Goal: Task Accomplishment & Management: Manage account settings

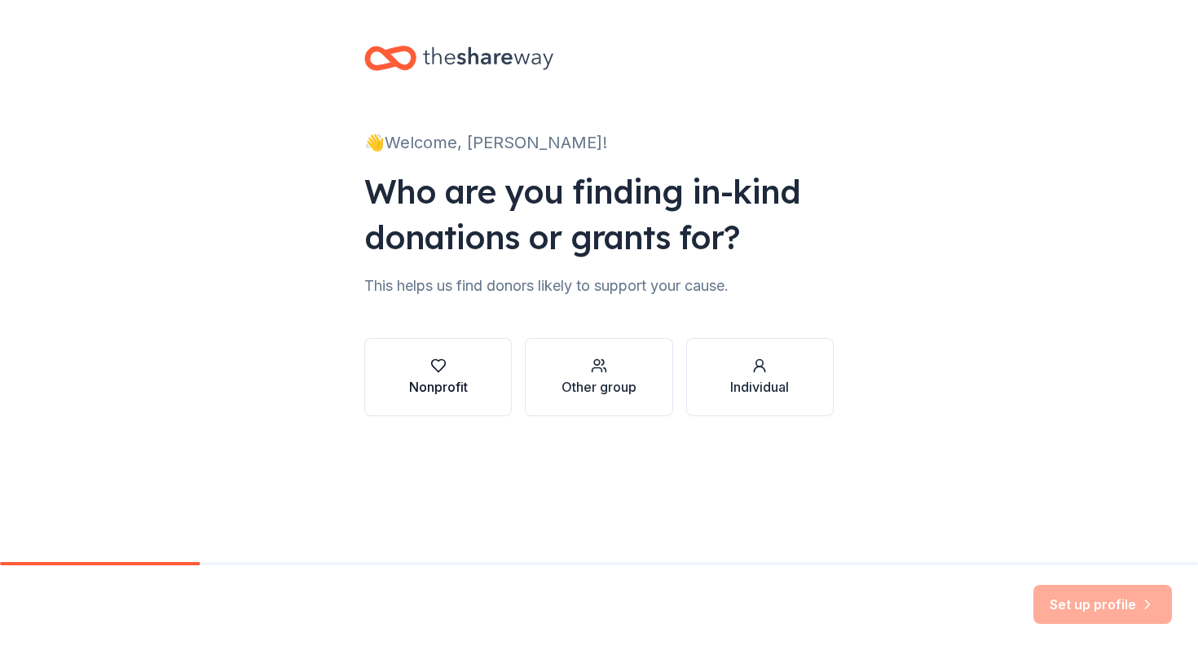
click at [459, 380] on div "Nonprofit" at bounding box center [438, 387] width 59 height 20
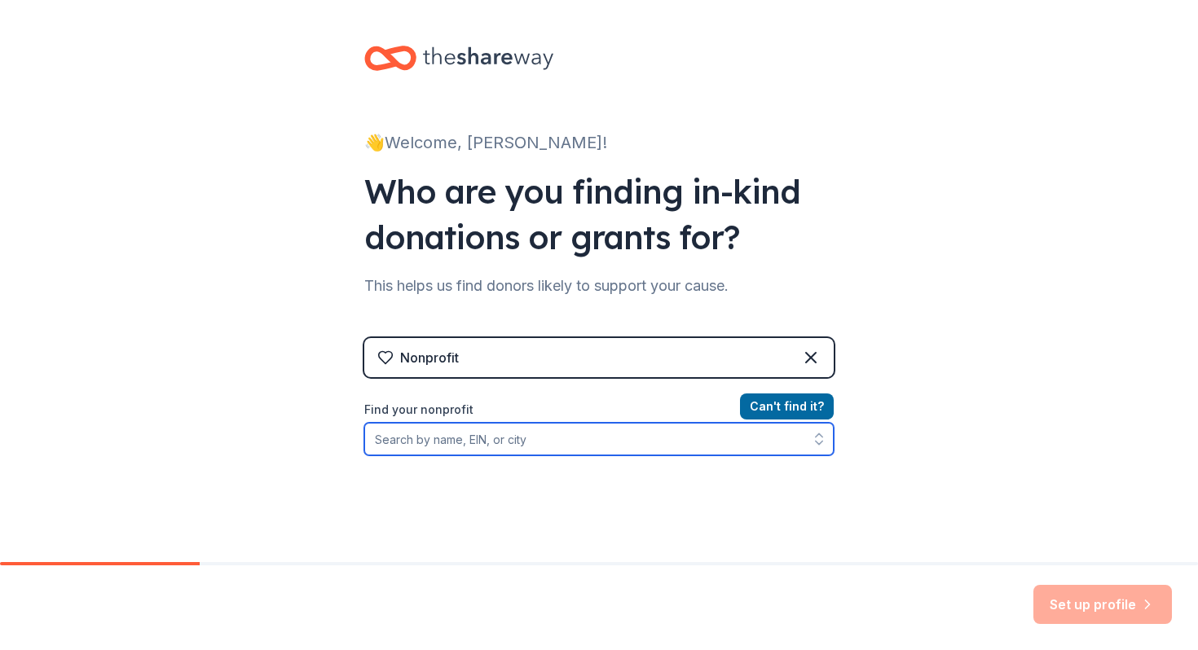
click at [672, 433] on input "Find your nonprofit" at bounding box center [598, 439] width 469 height 33
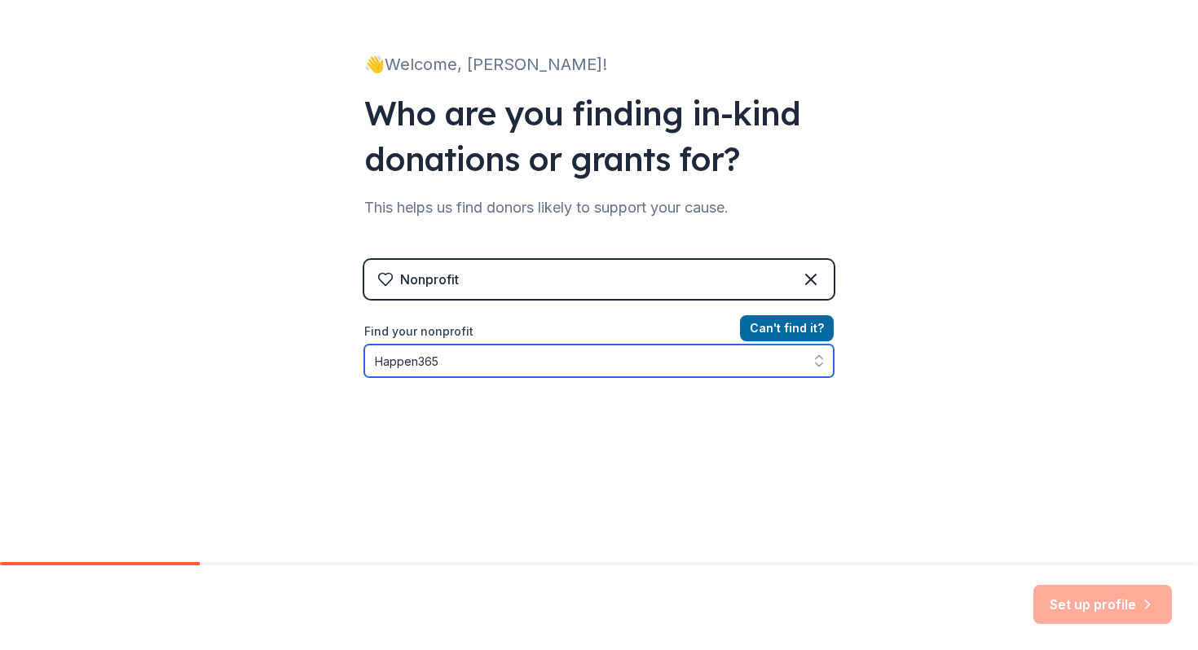
scroll to position [81, 0]
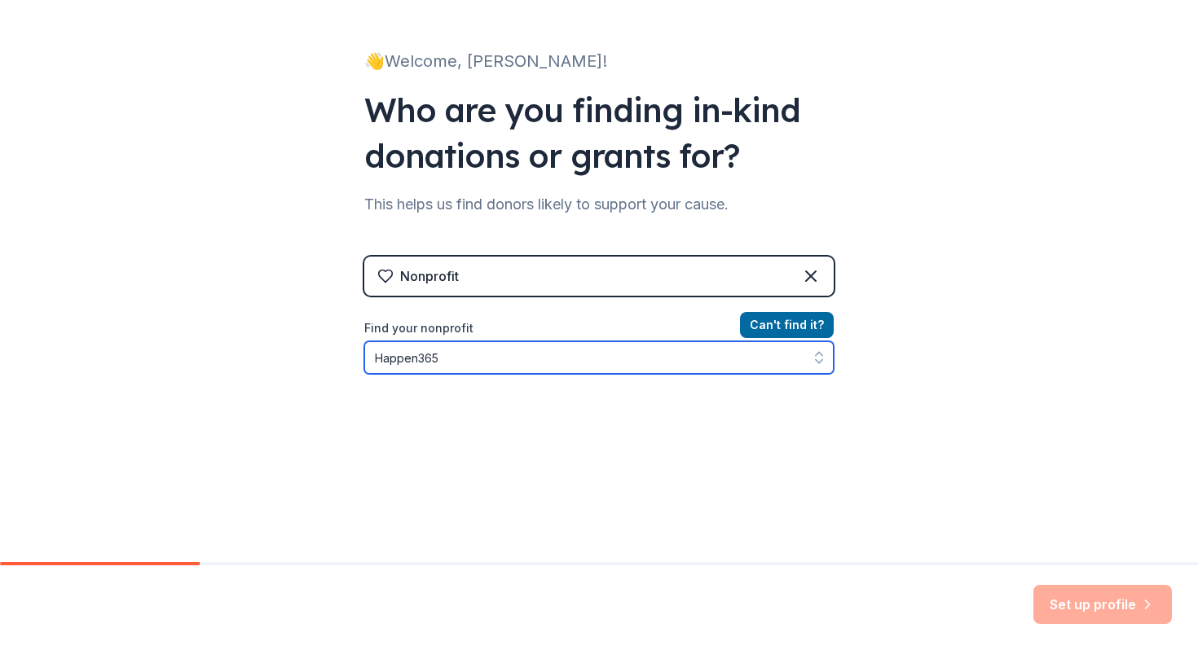
click at [662, 358] on input "Happen365" at bounding box center [598, 357] width 469 height 33
click at [817, 363] on icon "button" at bounding box center [819, 357] width 16 height 16
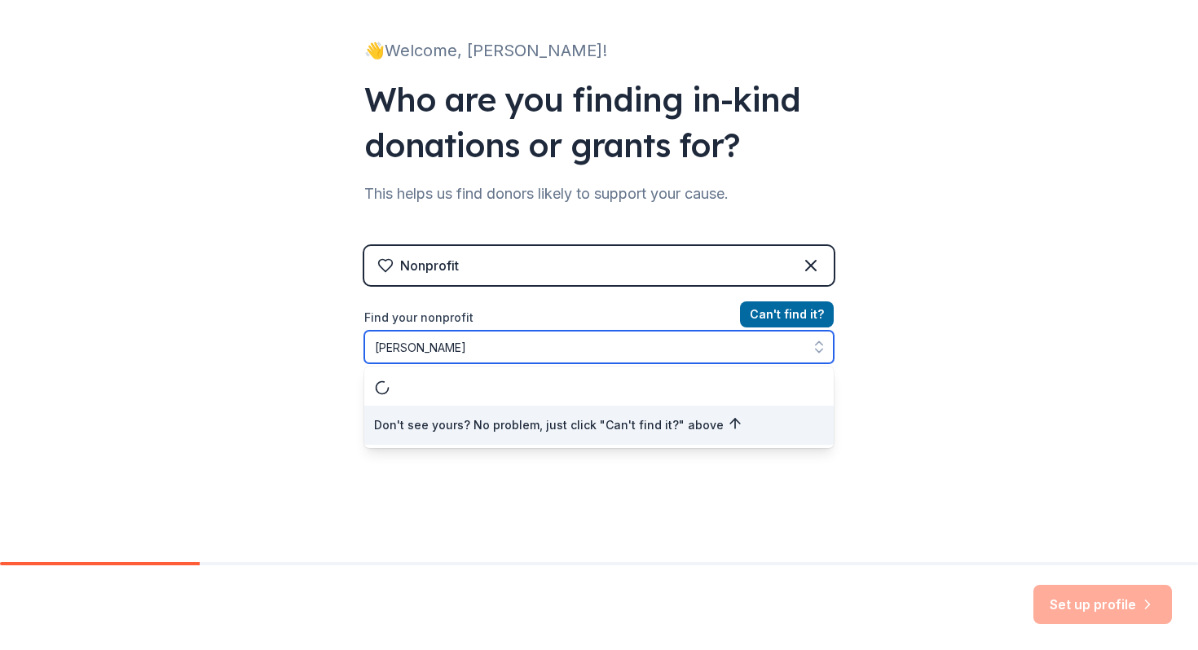
scroll to position [0, 0]
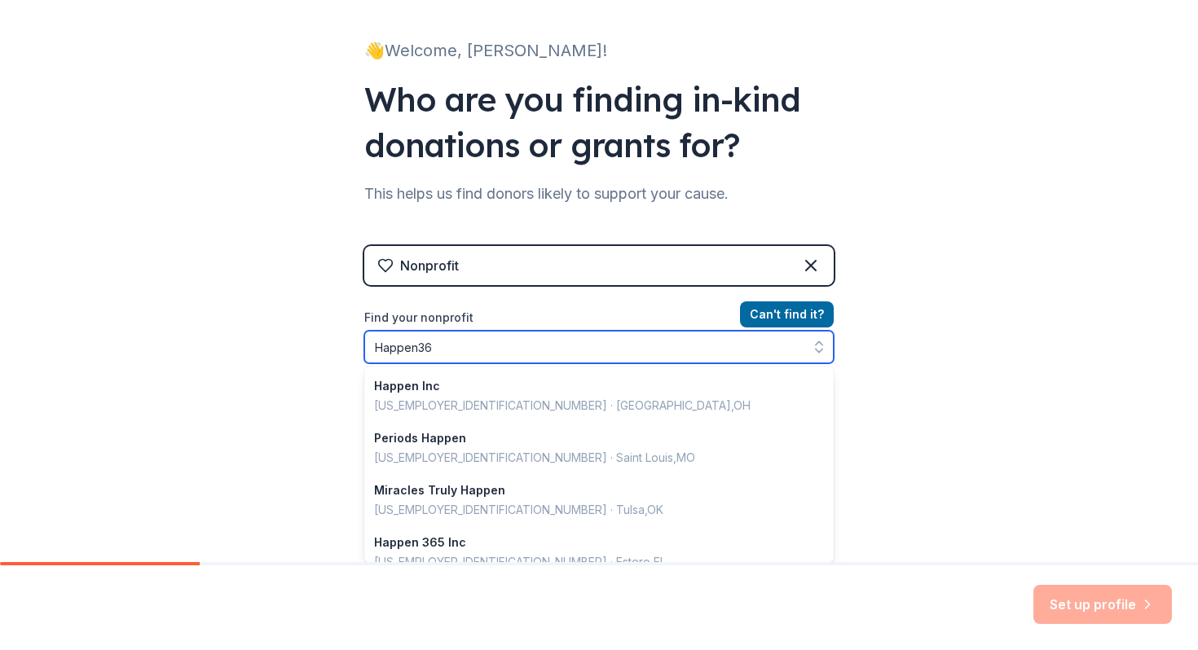
type input "Happen365"
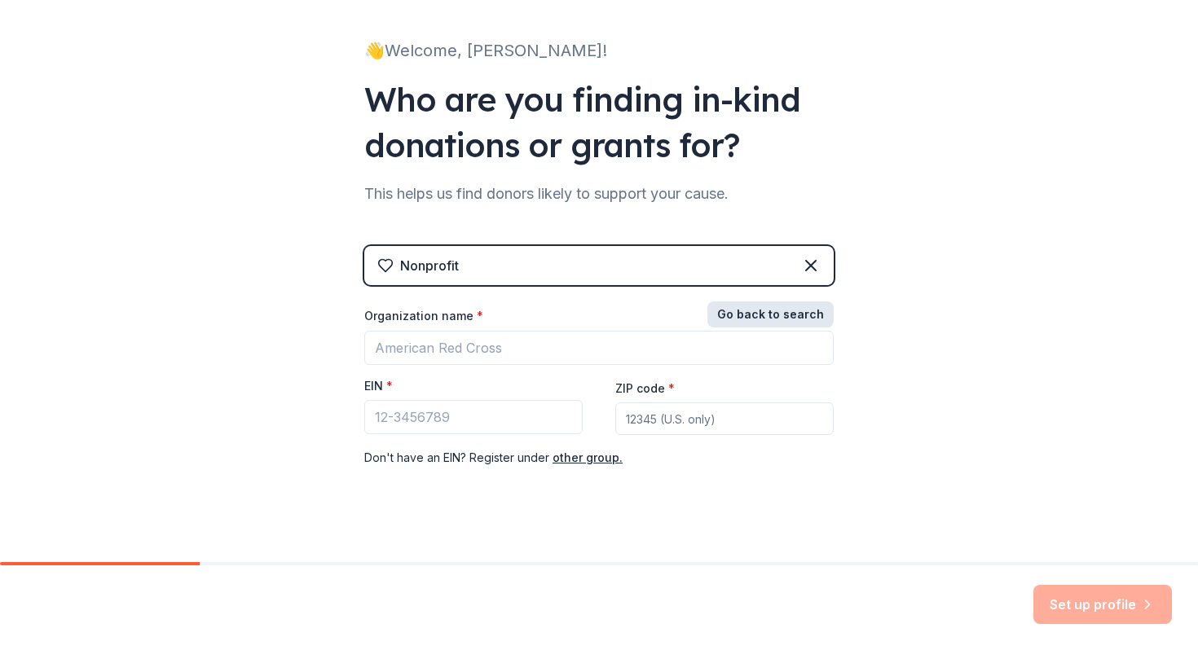
click at [815, 319] on button "Go back to search" at bounding box center [770, 314] width 126 height 26
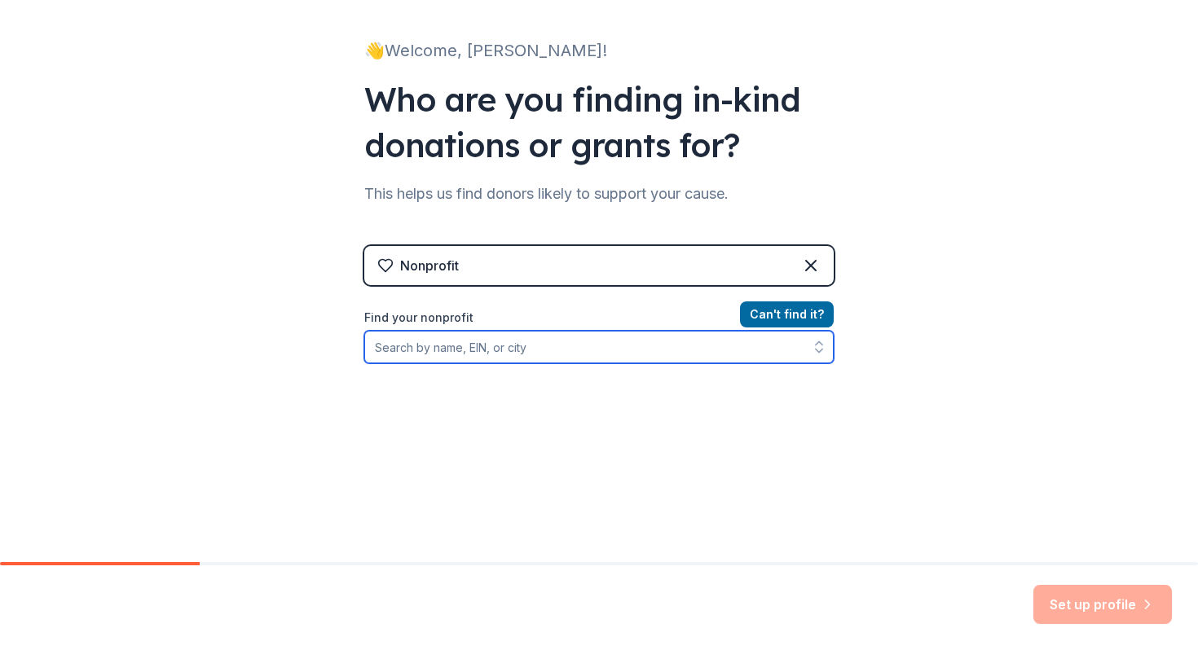
click at [739, 344] on input "Find your nonprofit" at bounding box center [598, 347] width 469 height 33
click at [581, 353] on input "Find your nonprofit" at bounding box center [598, 347] width 469 height 33
paste input "[US_EMPLOYER_IDENTIFICATION_NUMBER]"
type input "[US_EMPLOYER_IDENTIFICATION_NUMBER]"
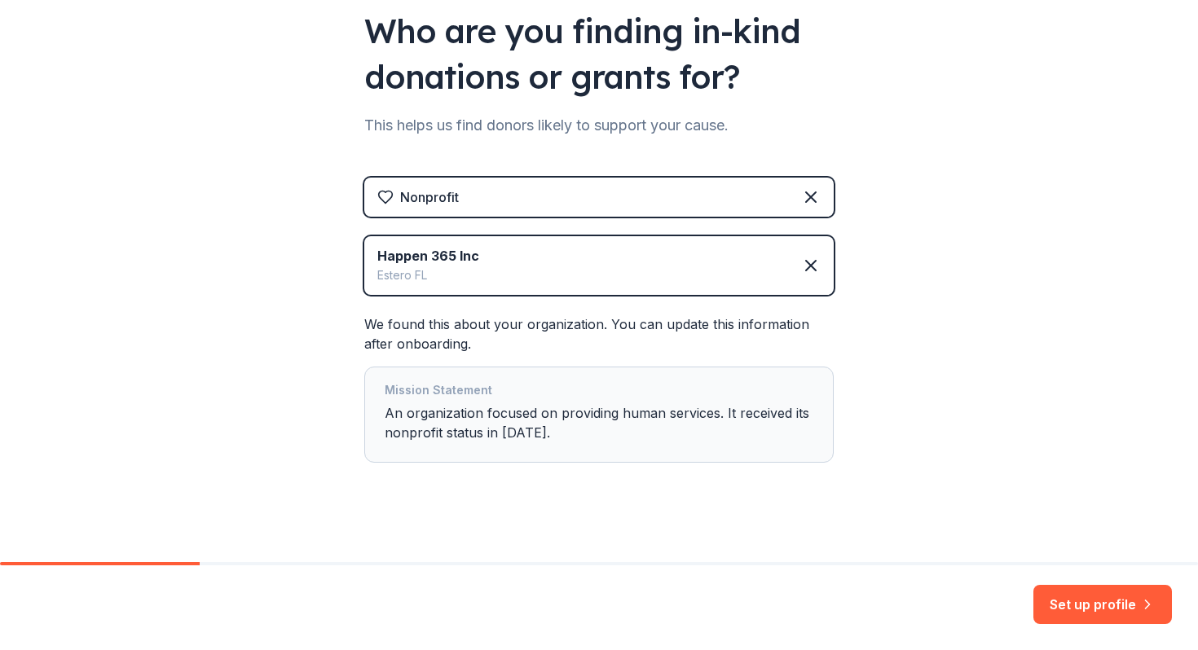
scroll to position [172, 0]
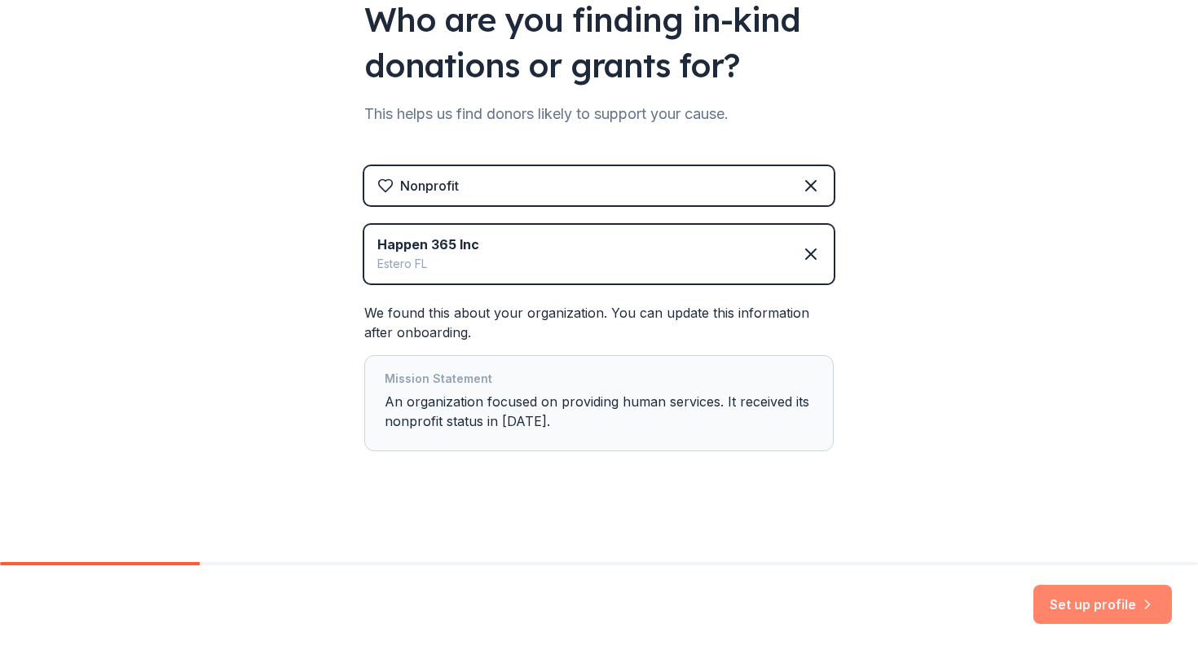
click at [1072, 618] on button "Set up profile" at bounding box center [1102, 604] width 138 height 39
click at [778, 396] on div "Mission Statement An organization focused on providing human services. It recei…" at bounding box center [599, 403] width 429 height 68
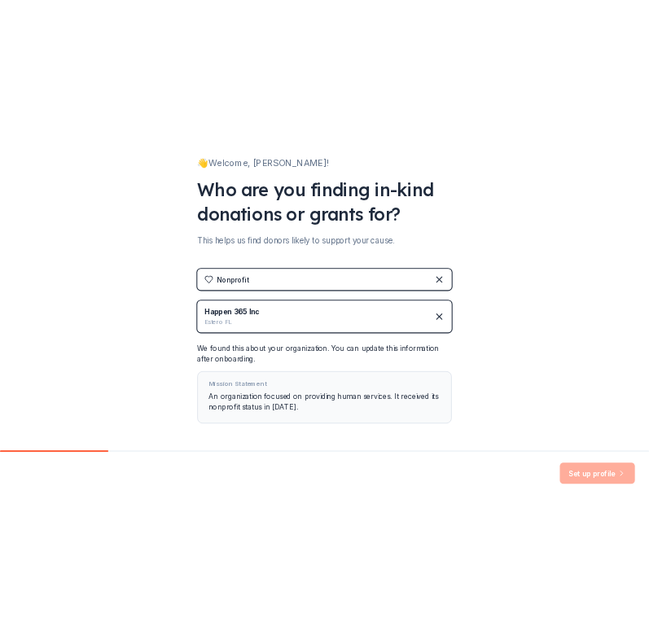
scroll to position [0, 0]
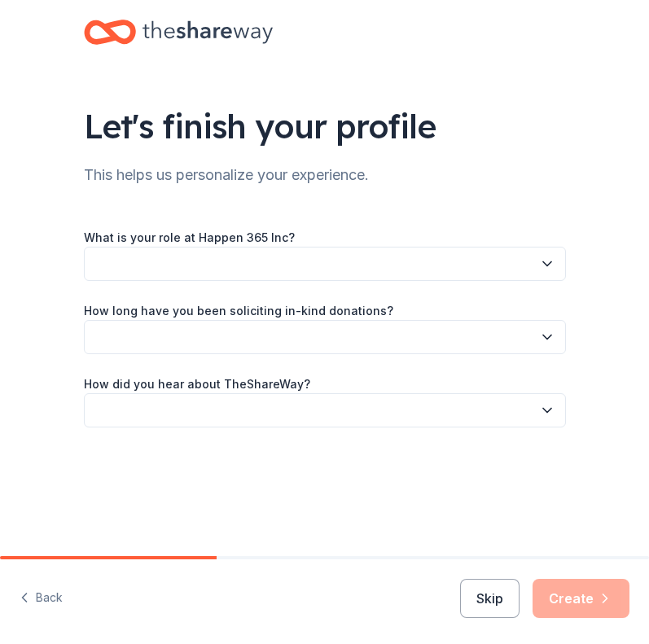
click at [540, 264] on icon "button" at bounding box center [547, 264] width 16 height 16
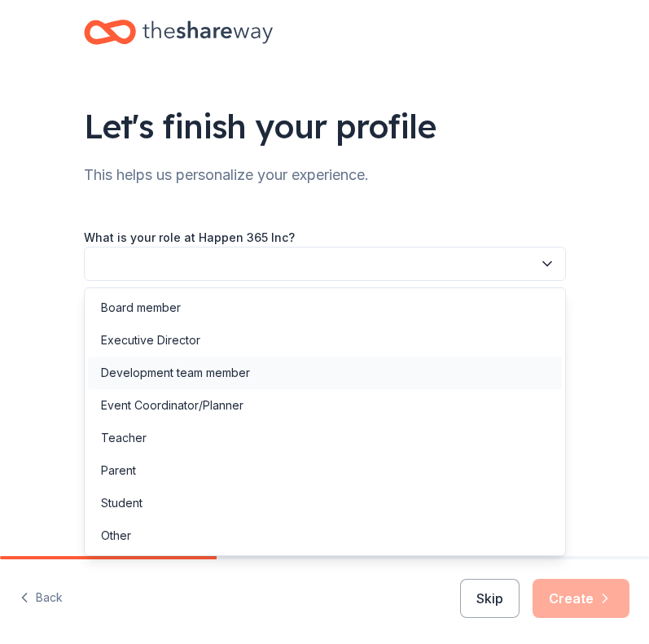
click at [246, 372] on div "Development team member" at bounding box center [175, 373] width 149 height 20
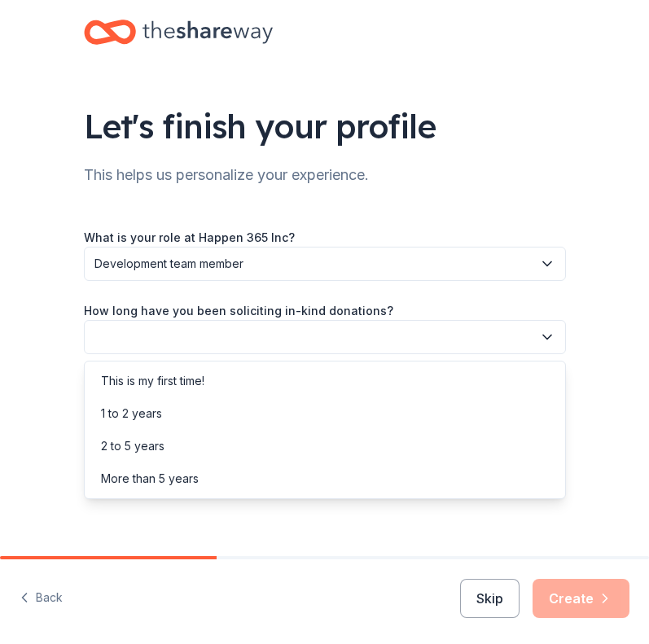
click at [282, 339] on button "button" at bounding box center [325, 337] width 482 height 34
click at [228, 379] on div "This is my first time!" at bounding box center [325, 381] width 474 height 33
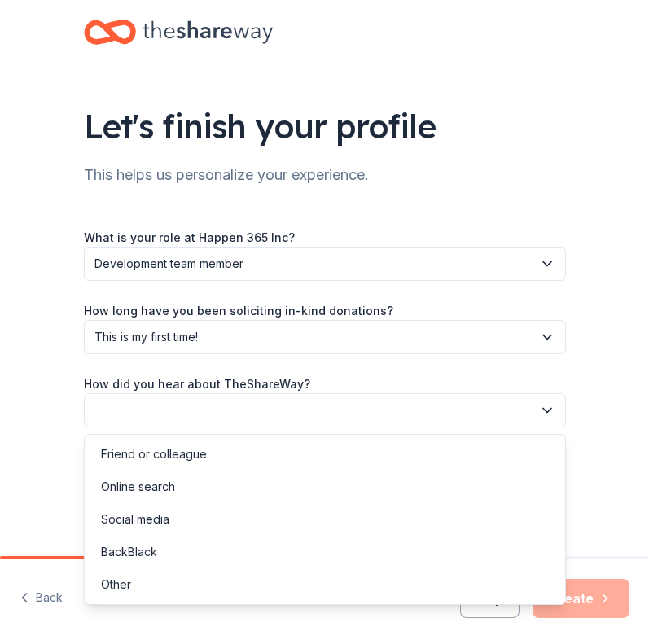
click at [223, 415] on button "button" at bounding box center [325, 410] width 482 height 34
click at [197, 455] on div "Friend or colleague" at bounding box center [154, 455] width 106 height 20
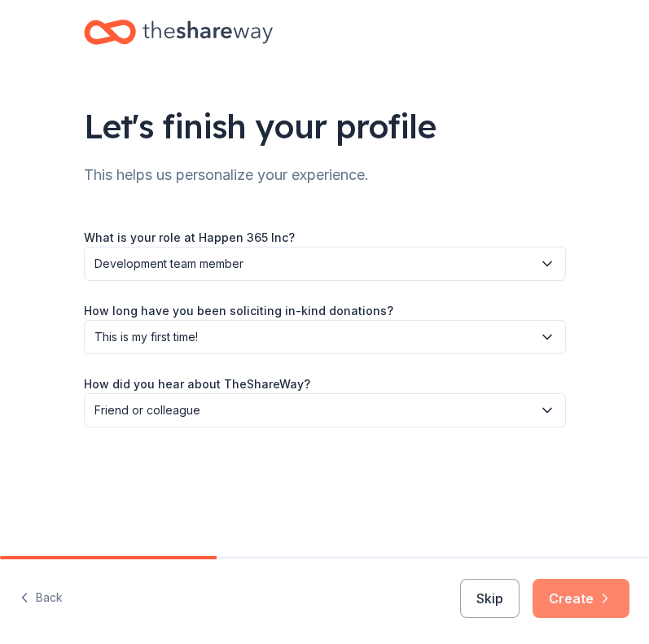
click at [591, 594] on button "Create" at bounding box center [581, 598] width 97 height 39
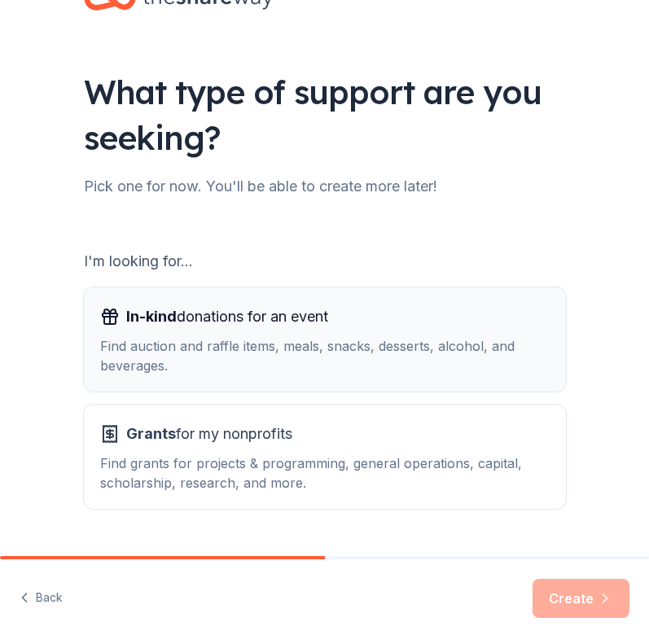
scroll to position [33, 0]
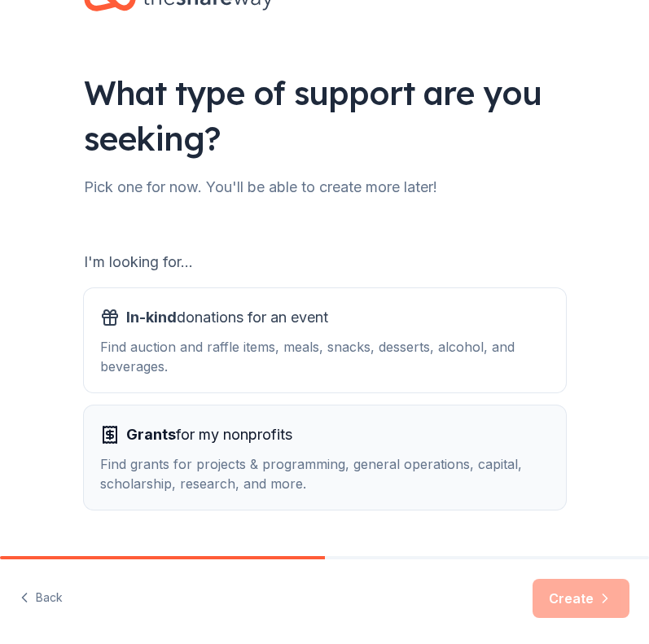
click at [467, 437] on div "Grants for my nonprofits" at bounding box center [325, 435] width 450 height 26
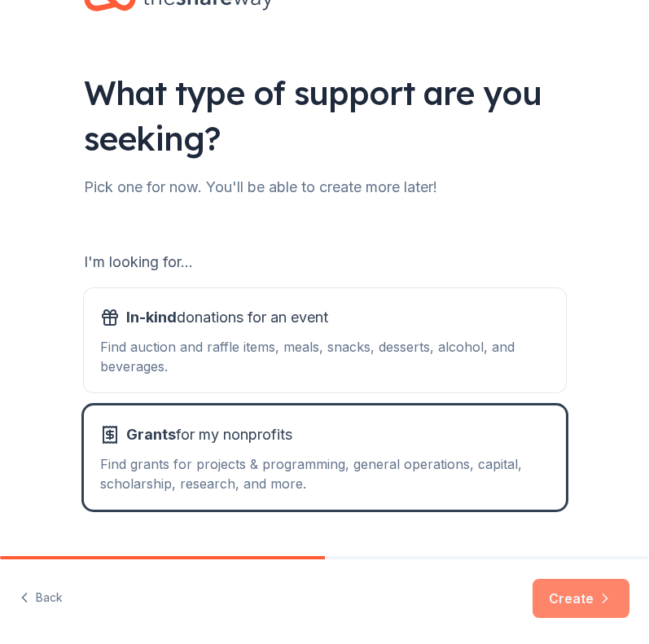
click at [556, 605] on button "Create" at bounding box center [581, 598] width 97 height 39
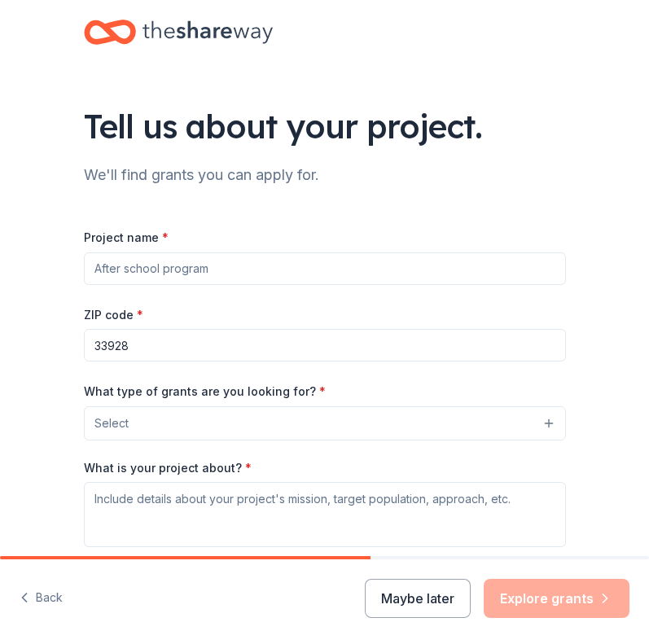
click at [323, 270] on input "Project name *" at bounding box center [325, 269] width 482 height 33
click at [191, 348] on input "33928" at bounding box center [325, 345] width 482 height 33
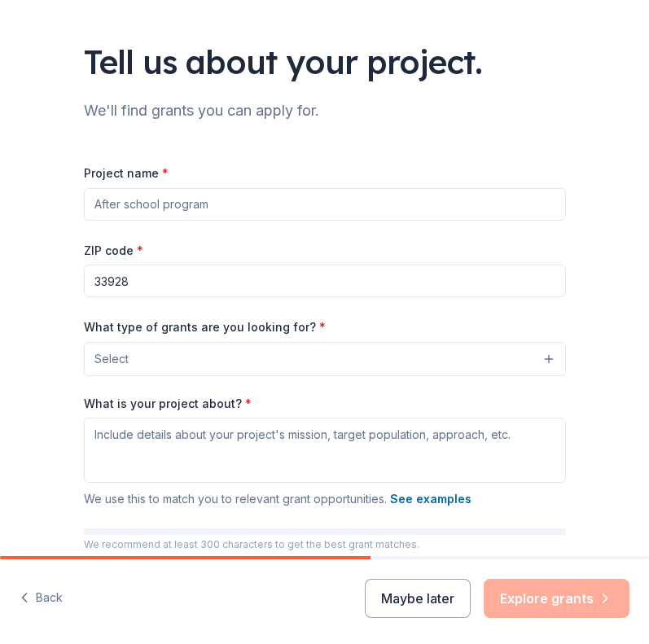
scroll to position [66, 0]
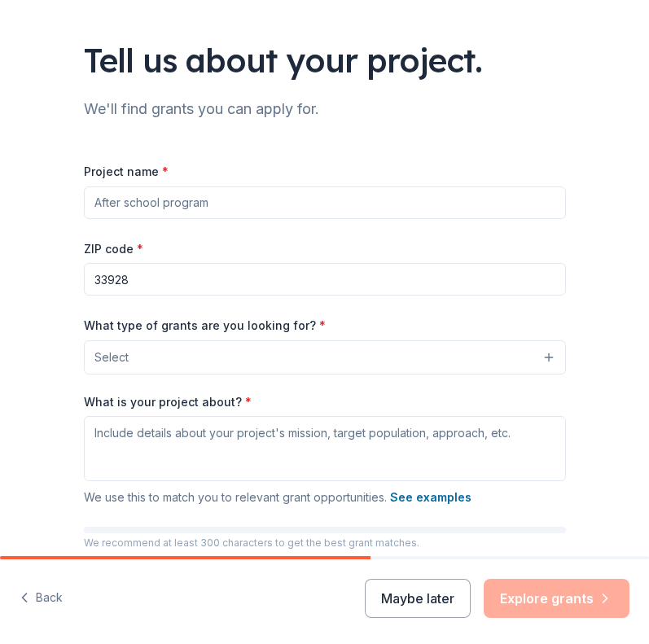
click at [239, 356] on button "Select" at bounding box center [325, 358] width 482 height 34
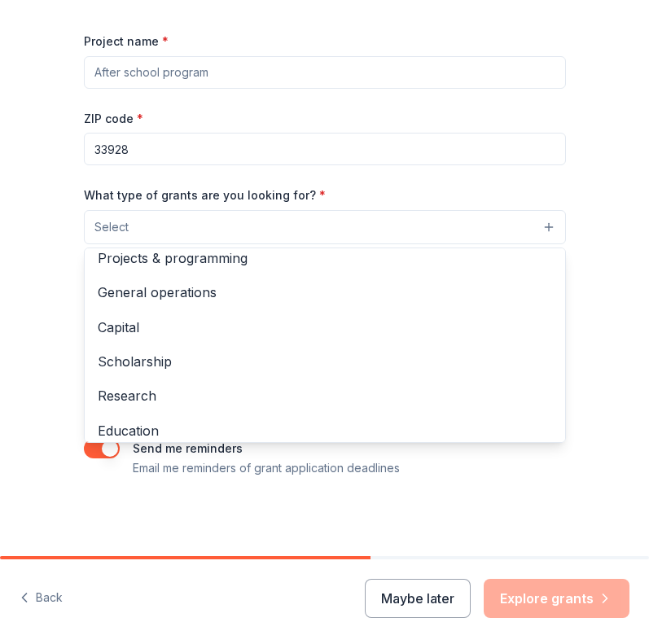
scroll to position [0, 0]
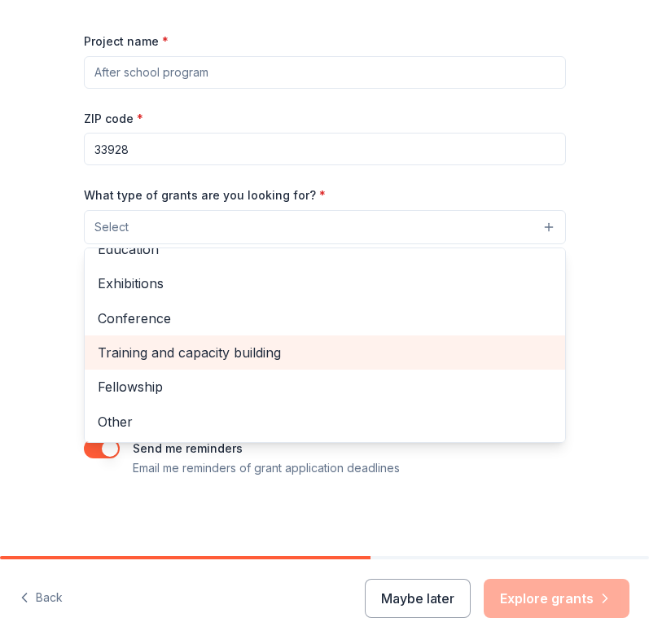
click at [239, 353] on span "Training and capacity building" at bounding box center [325, 352] width 455 height 21
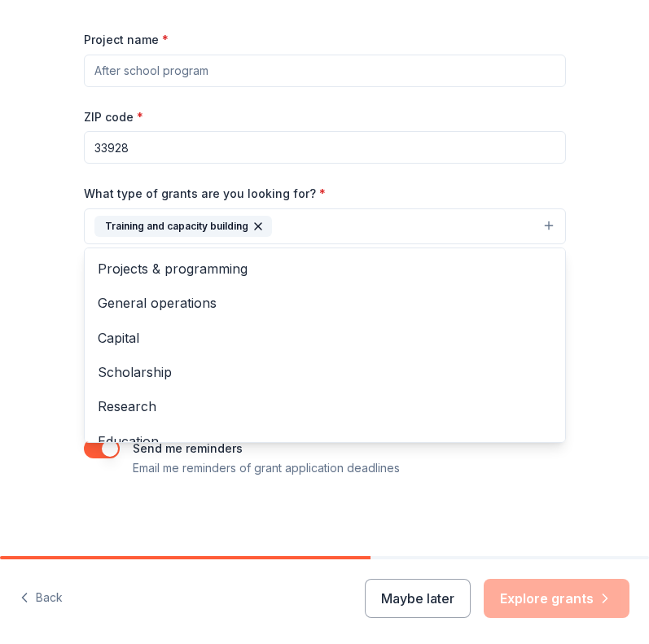
click at [590, 301] on div "Tell us about your project. We'll find grants you can apply for. Project name *…" at bounding box center [324, 179] width 649 height 754
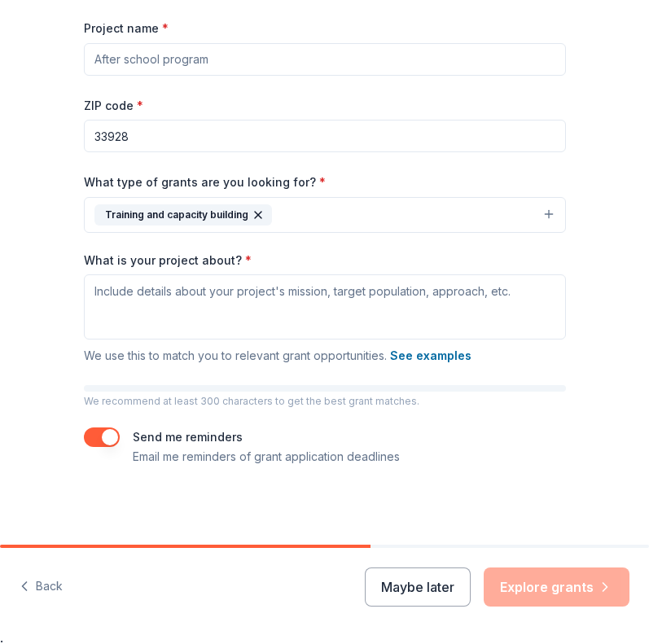
scroll to position [14, 0]
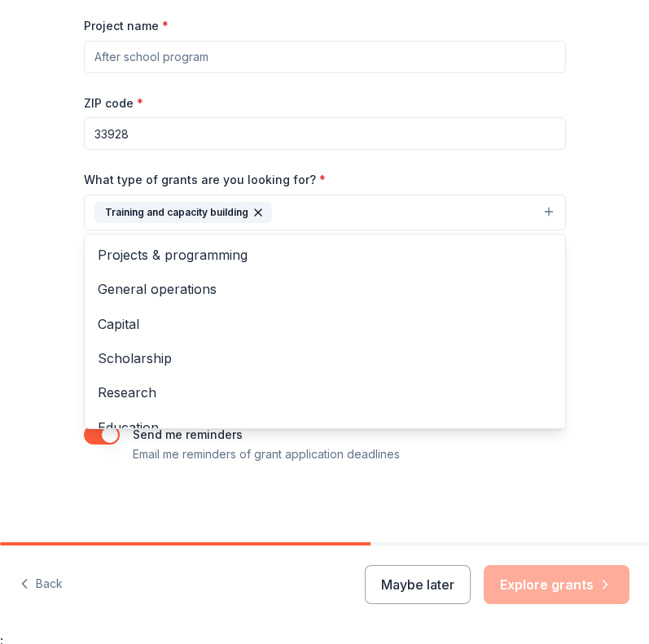
click at [257, 213] on icon "button" at bounding box center [258, 212] width 13 height 13
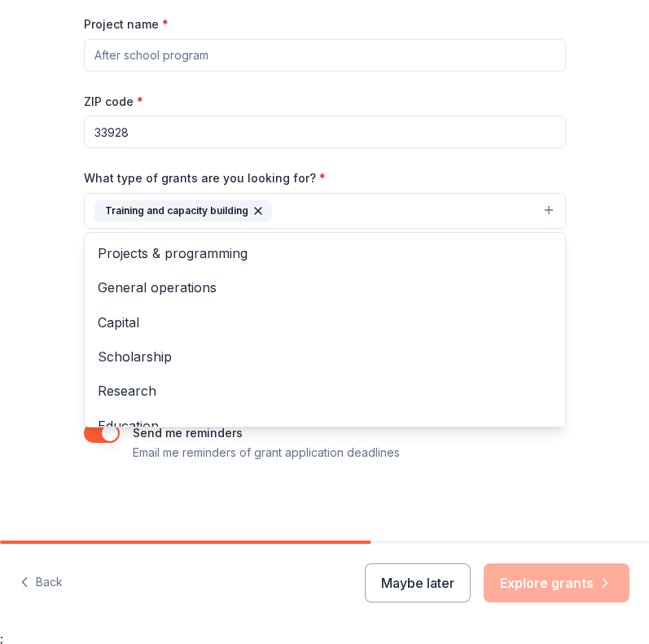
scroll to position [196, 0]
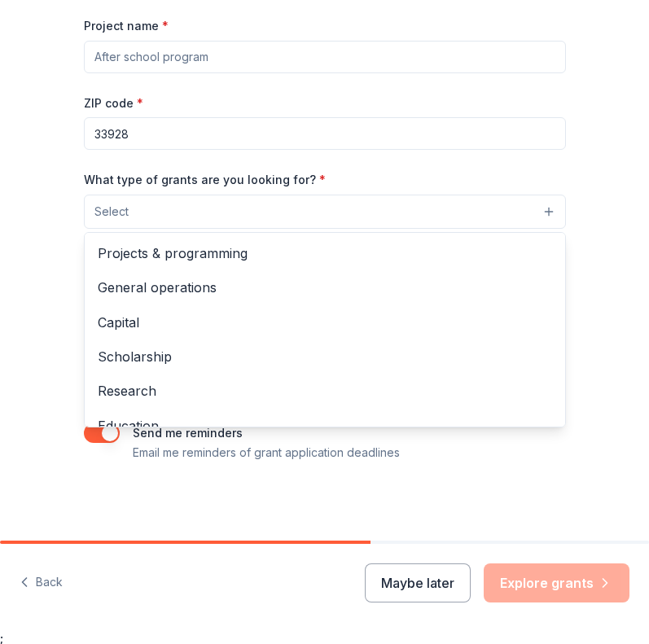
click at [404, 587] on div "Tell us about your project. We'll find grants you can apply for. Project name *…" at bounding box center [324, 307] width 649 height 644
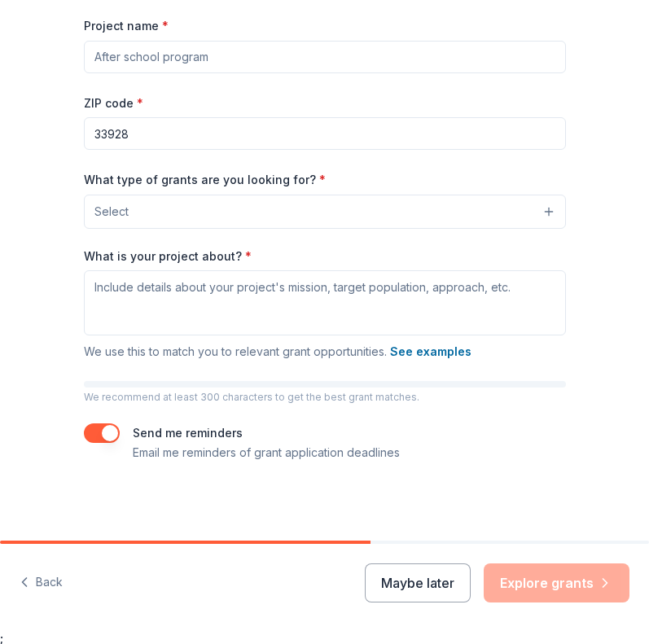
click at [404, 587] on button "Maybe later" at bounding box center [418, 583] width 106 height 39
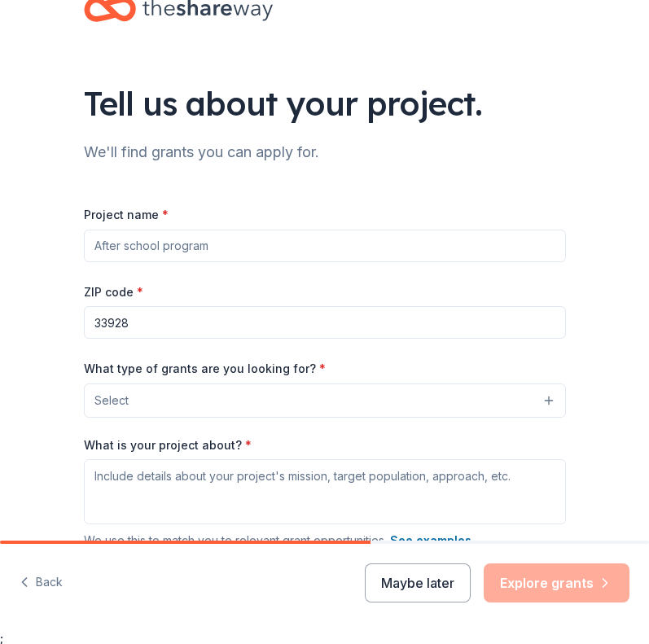
scroll to position [0, 0]
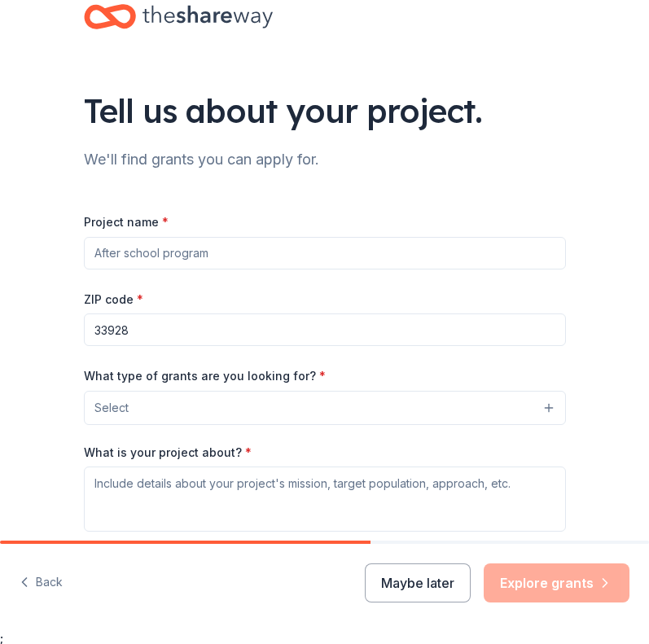
click at [255, 261] on input "Project name *" at bounding box center [325, 253] width 482 height 33
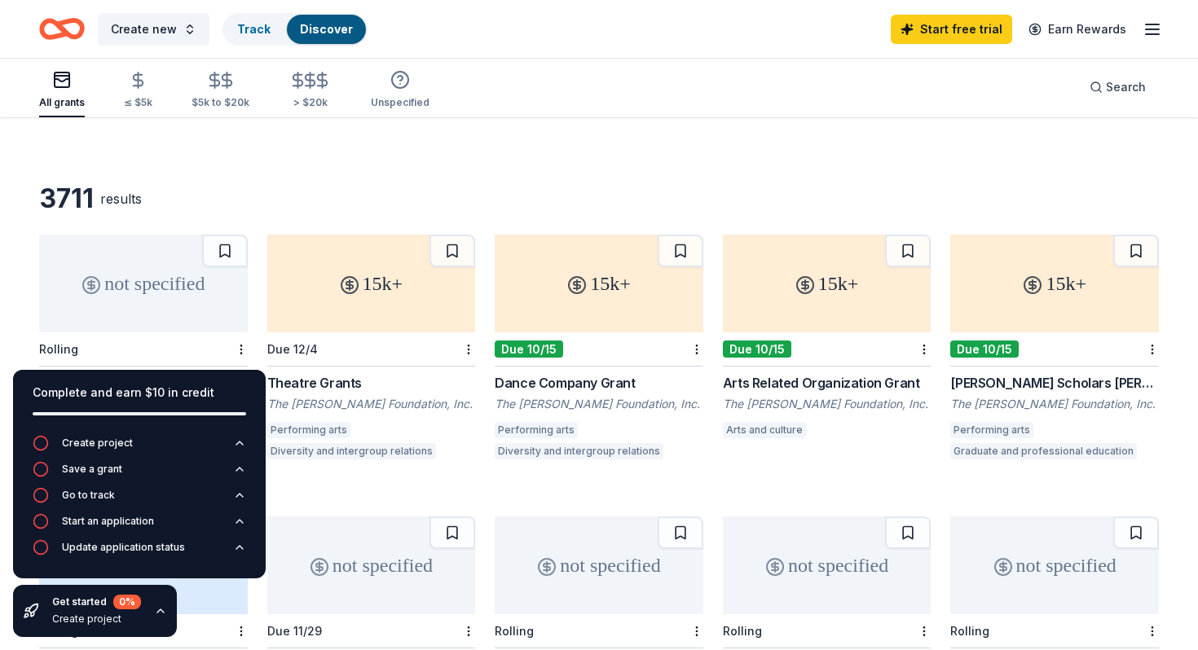
scroll to position [53, 0]
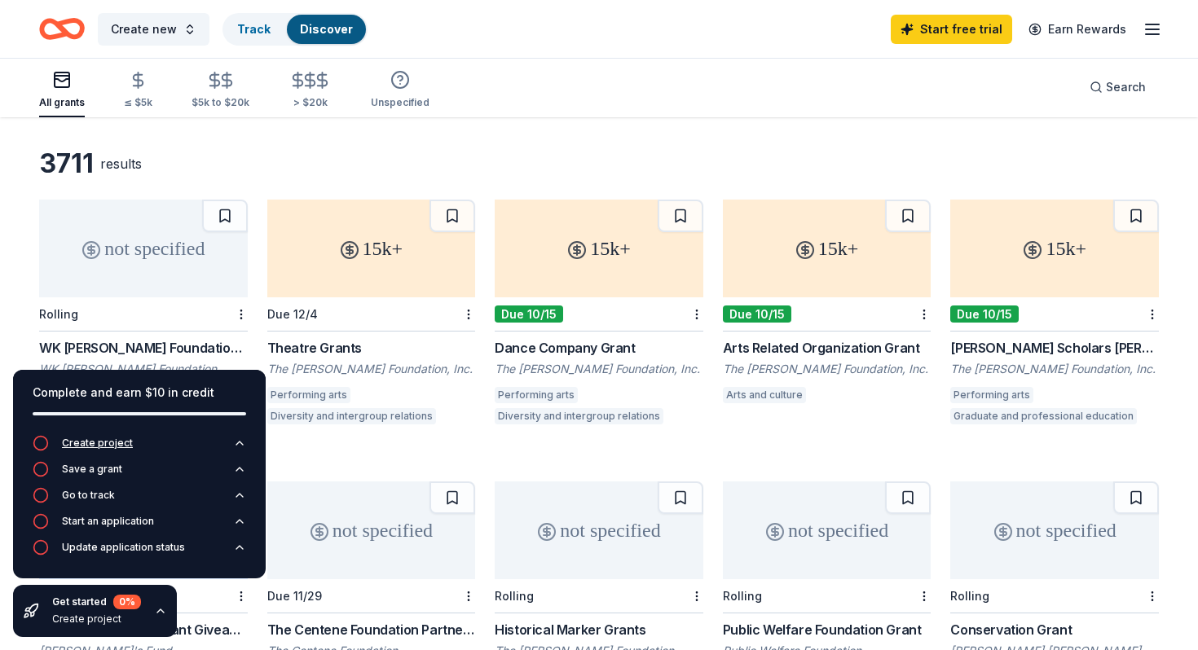
click at [238, 445] on icon "button" at bounding box center [239, 443] width 13 height 13
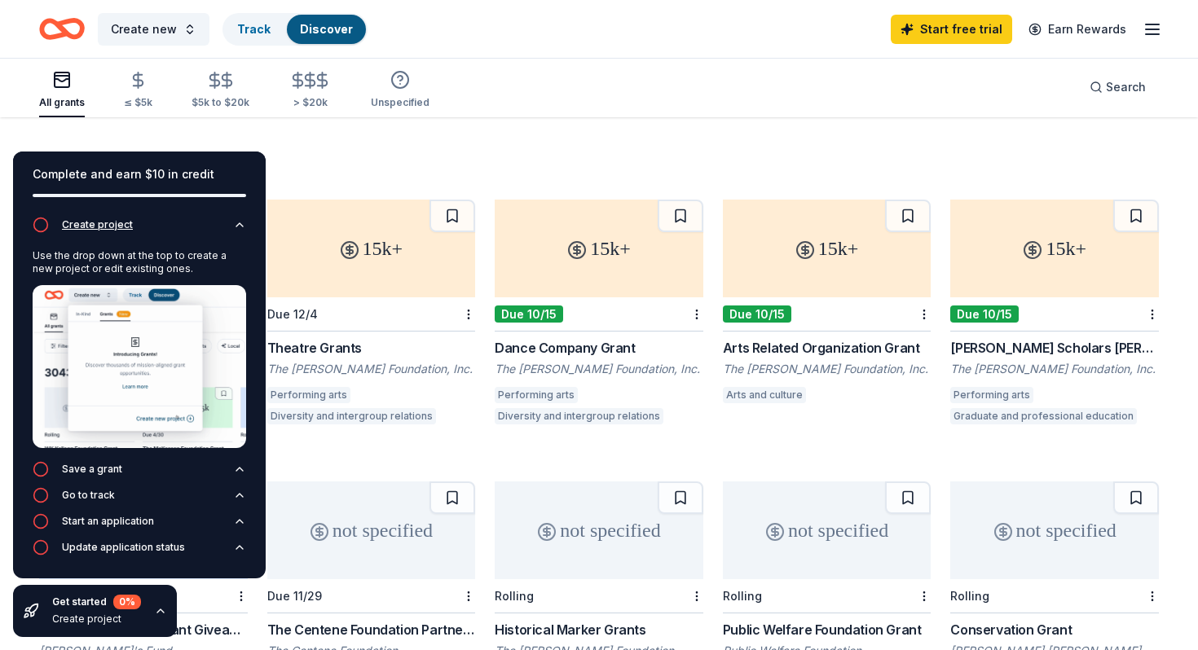
click at [240, 222] on icon "button" at bounding box center [239, 224] width 13 height 13
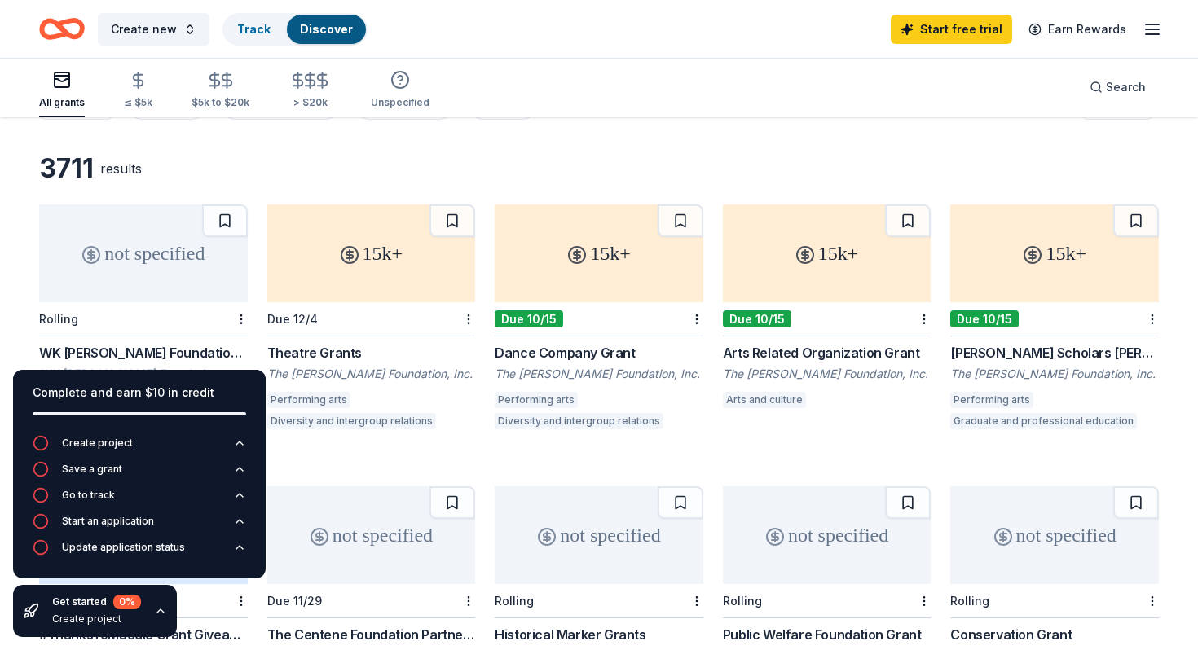
scroll to position [0, 0]
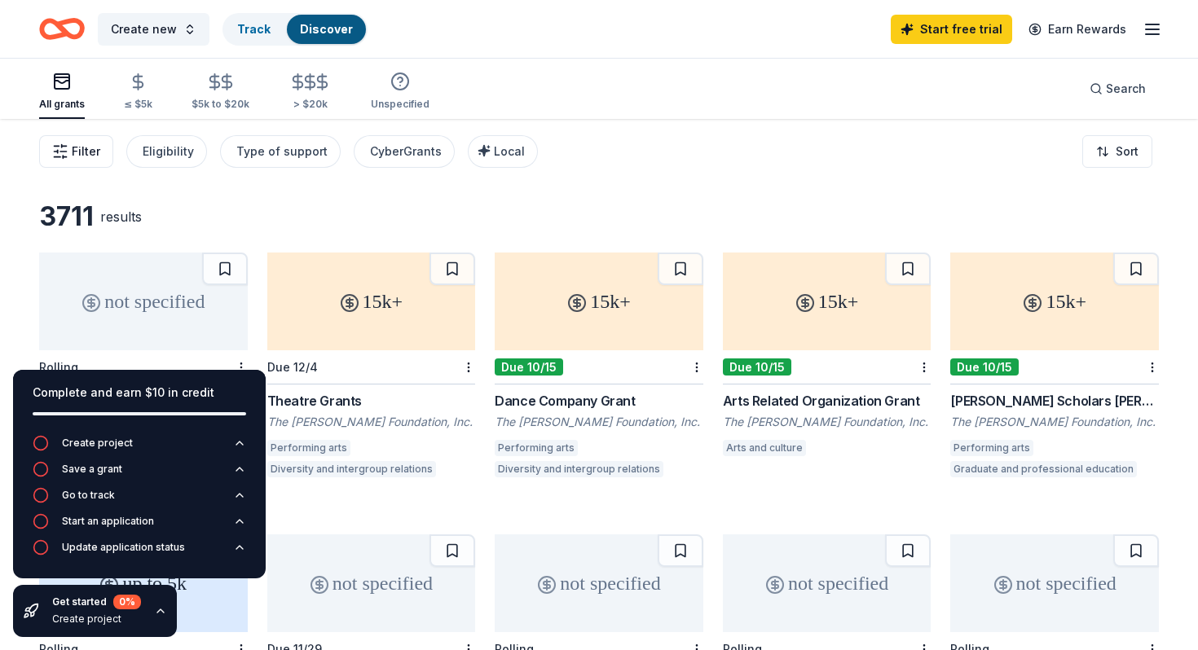
click at [93, 163] on button "Filter" at bounding box center [76, 151] width 74 height 33
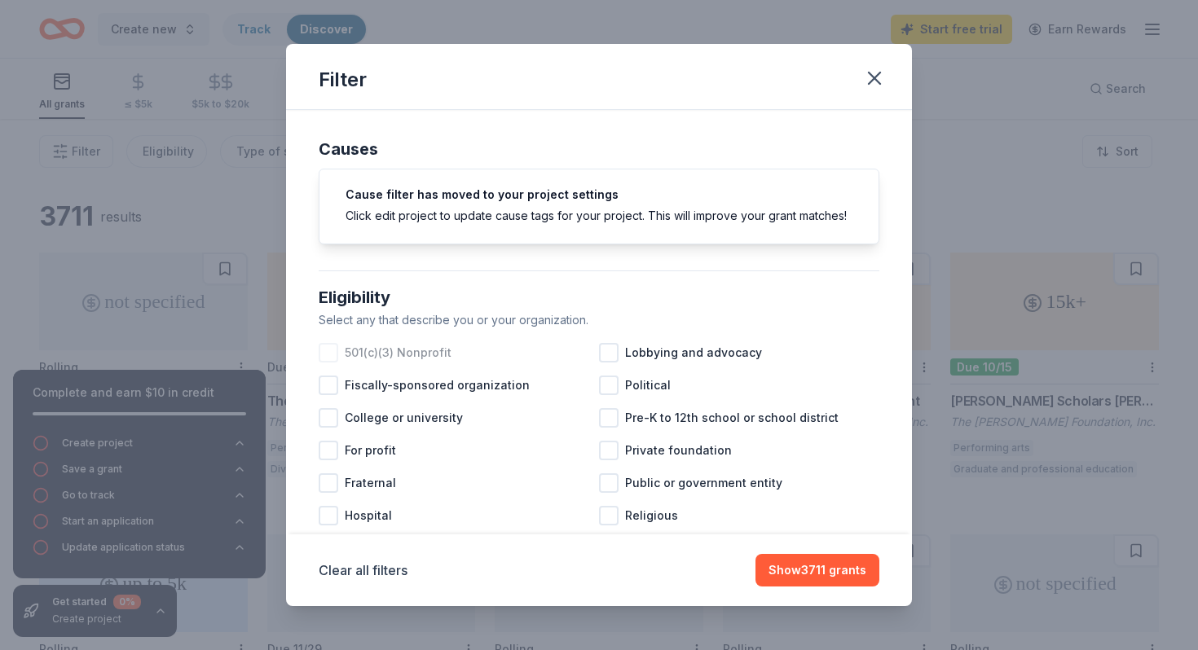
click at [328, 353] on div at bounding box center [329, 353] width 20 height 20
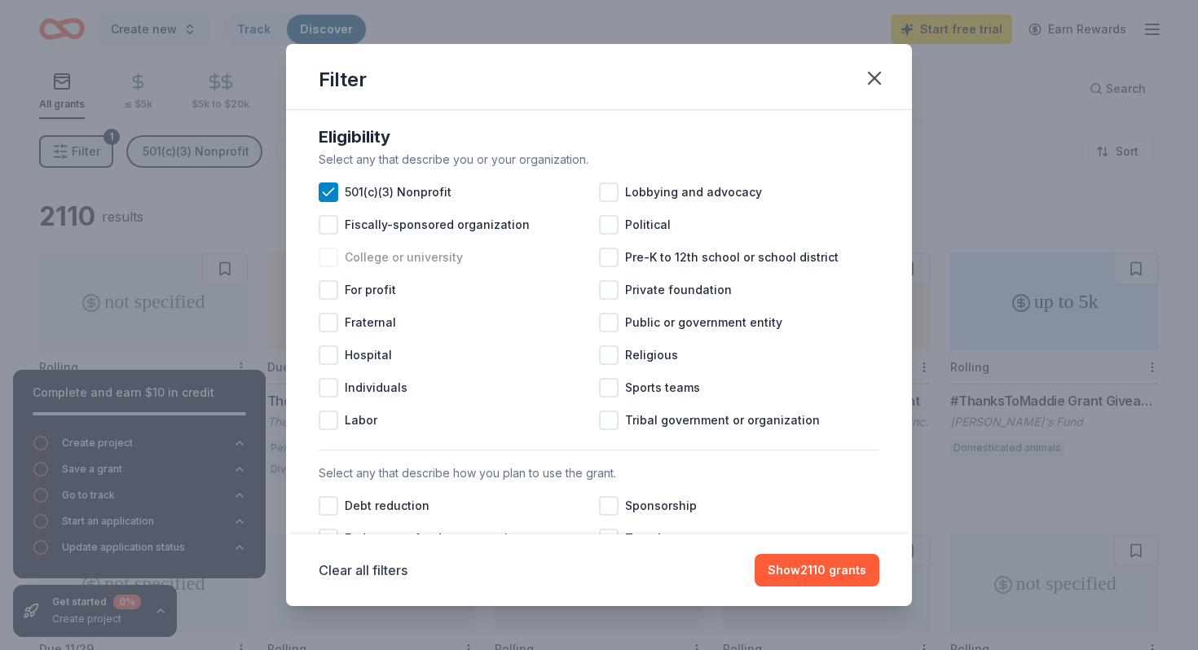
scroll to position [161, 0]
click at [609, 256] on div at bounding box center [609, 257] width 20 height 20
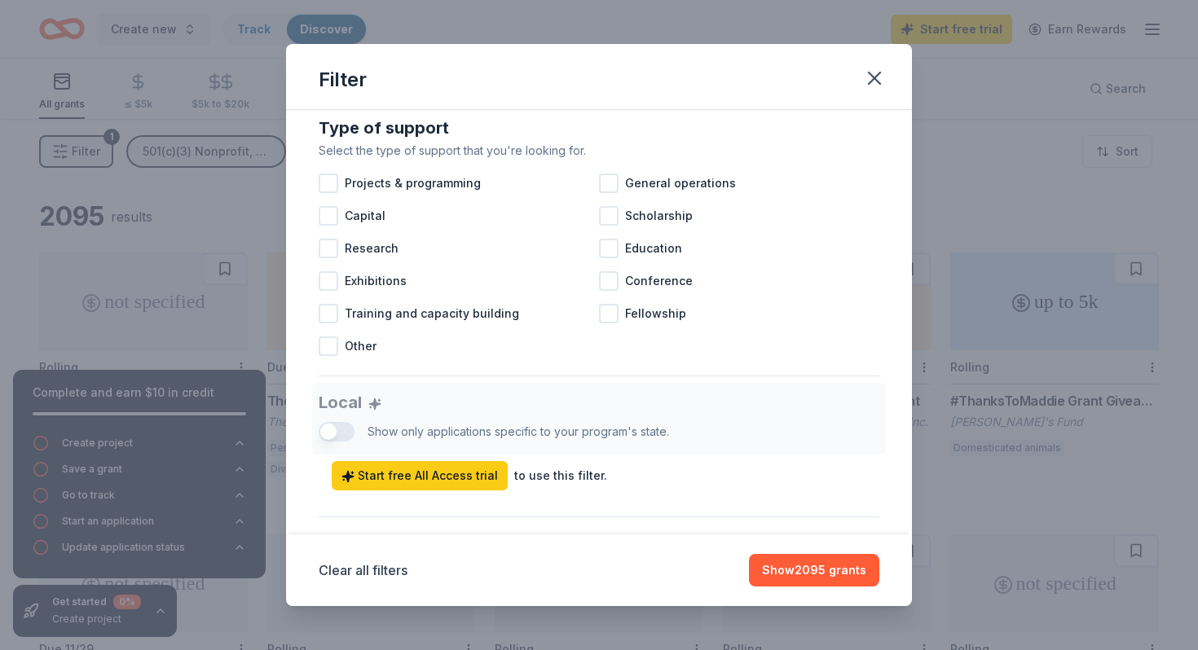
scroll to position [645, 0]
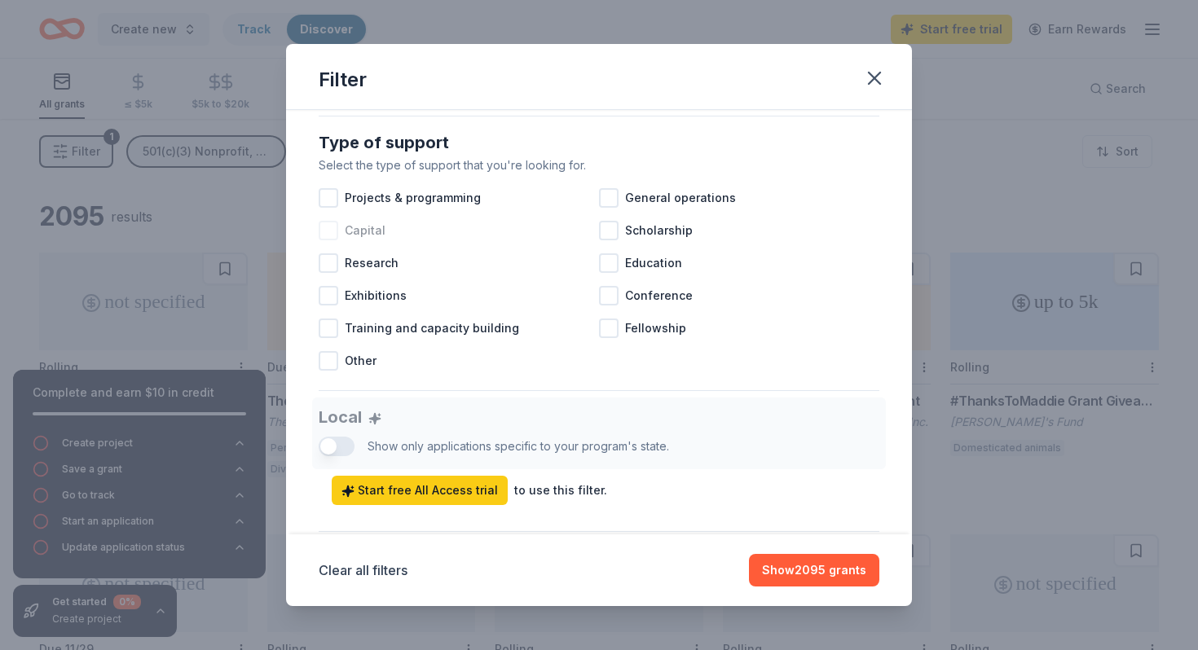
click at [331, 233] on div at bounding box center [329, 231] width 20 height 20
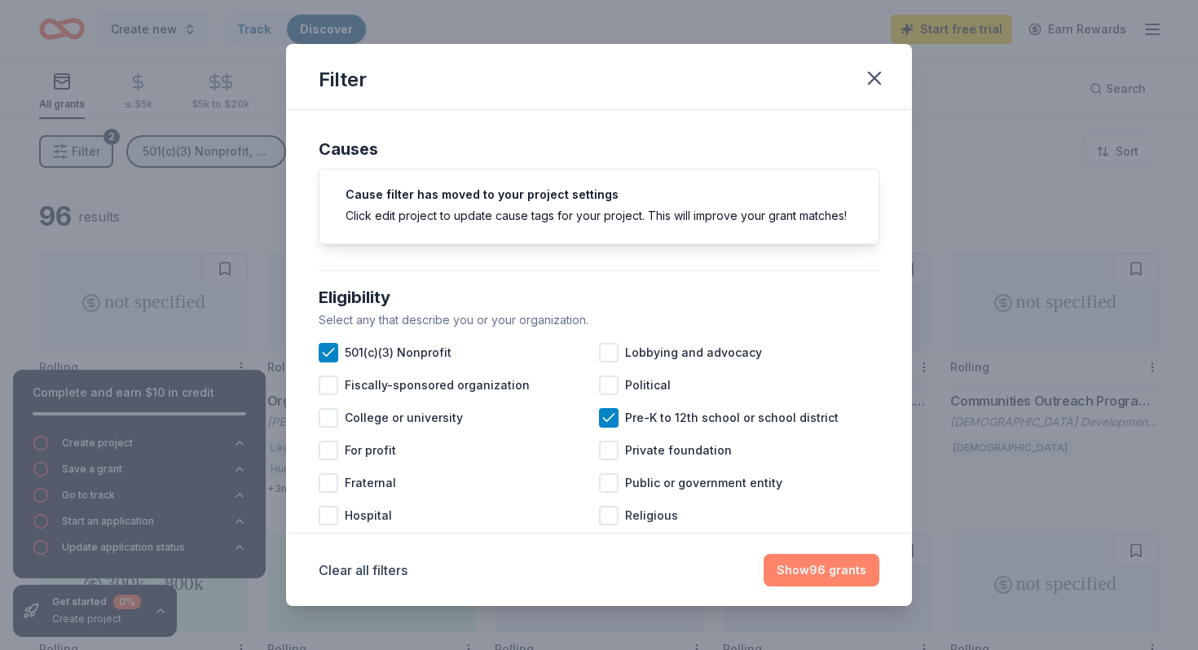
click at [825, 575] on button "Show 96 grants" at bounding box center [821, 570] width 116 height 33
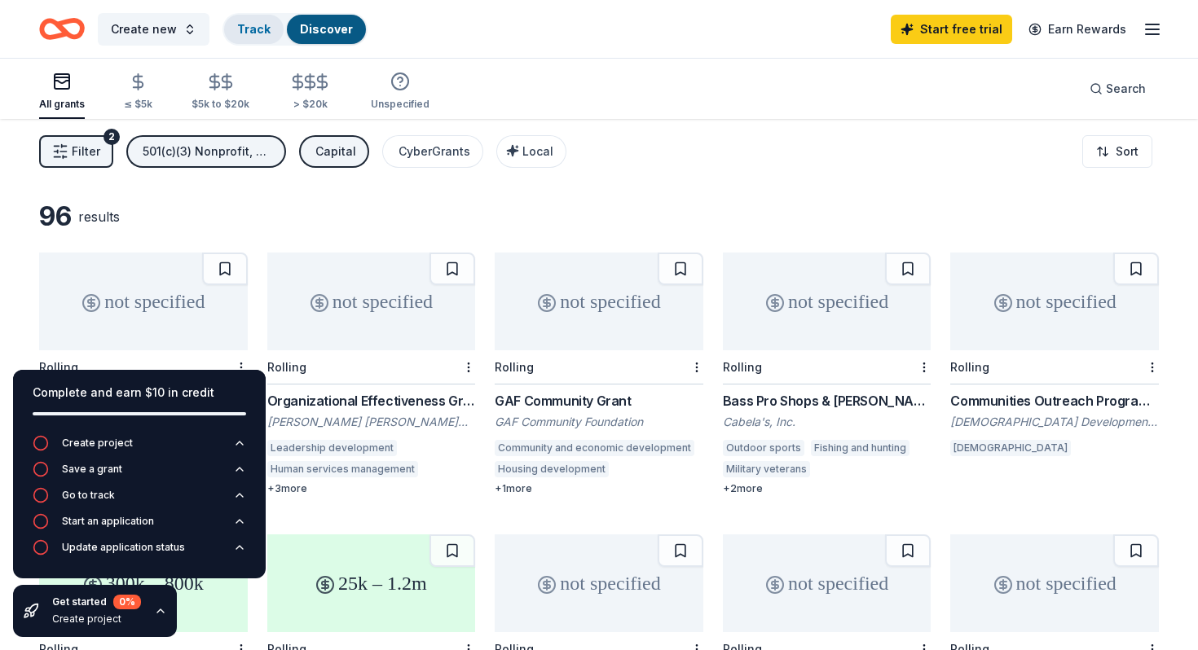
click at [249, 33] on link "Track" at bounding box center [253, 29] width 33 height 14
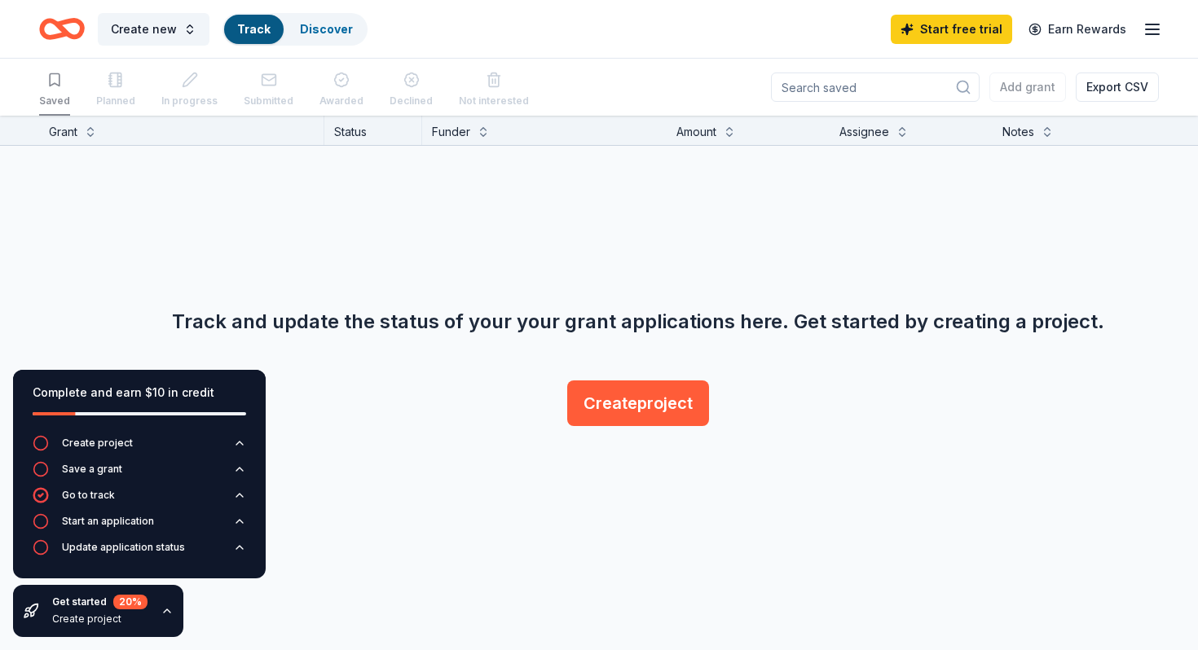
scroll to position [1, 0]
click at [1154, 34] on line "button" at bounding box center [1151, 34] width 13 height 0
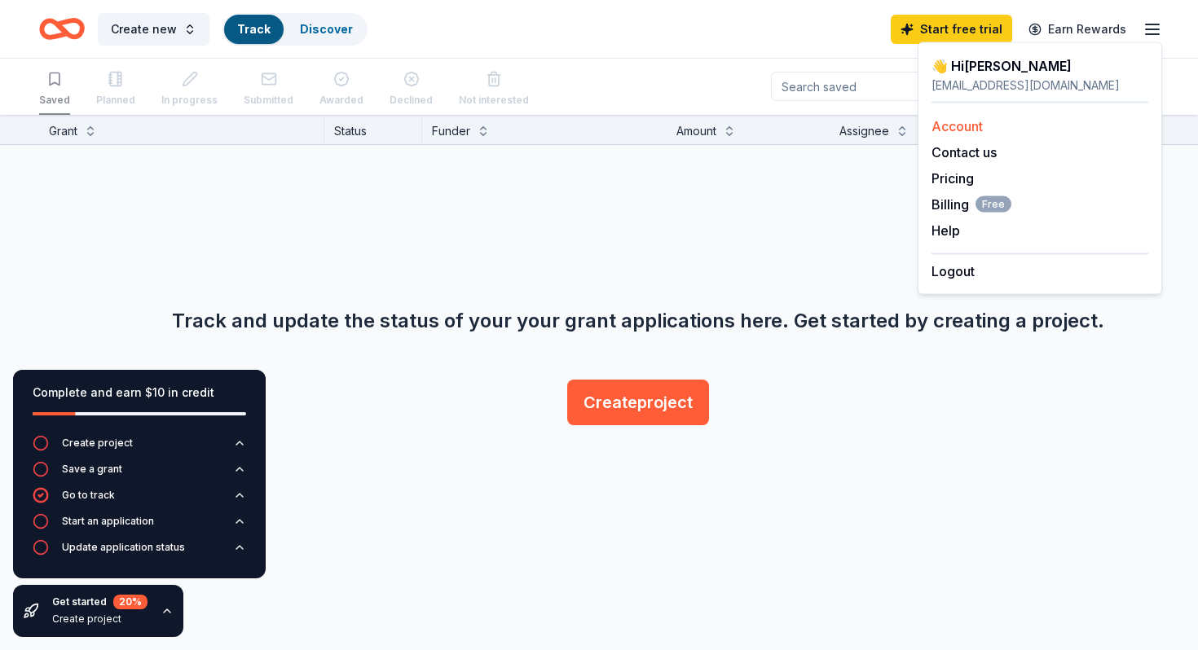
click at [941, 121] on link "Account" at bounding box center [956, 126] width 51 height 16
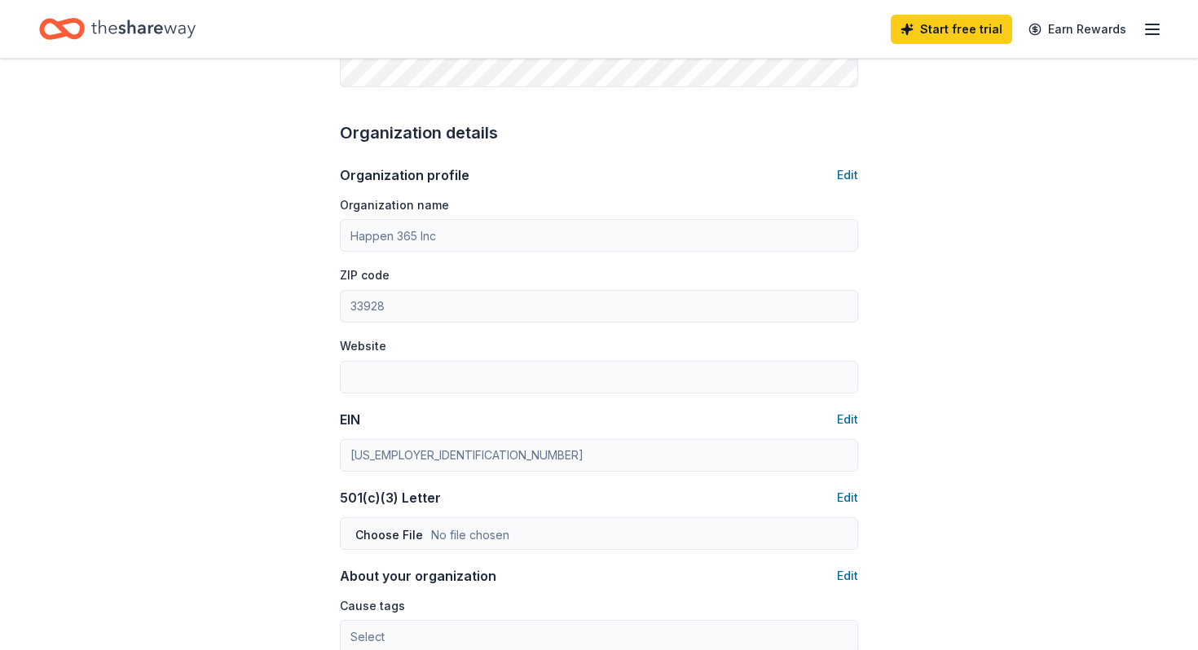
scroll to position [467, 0]
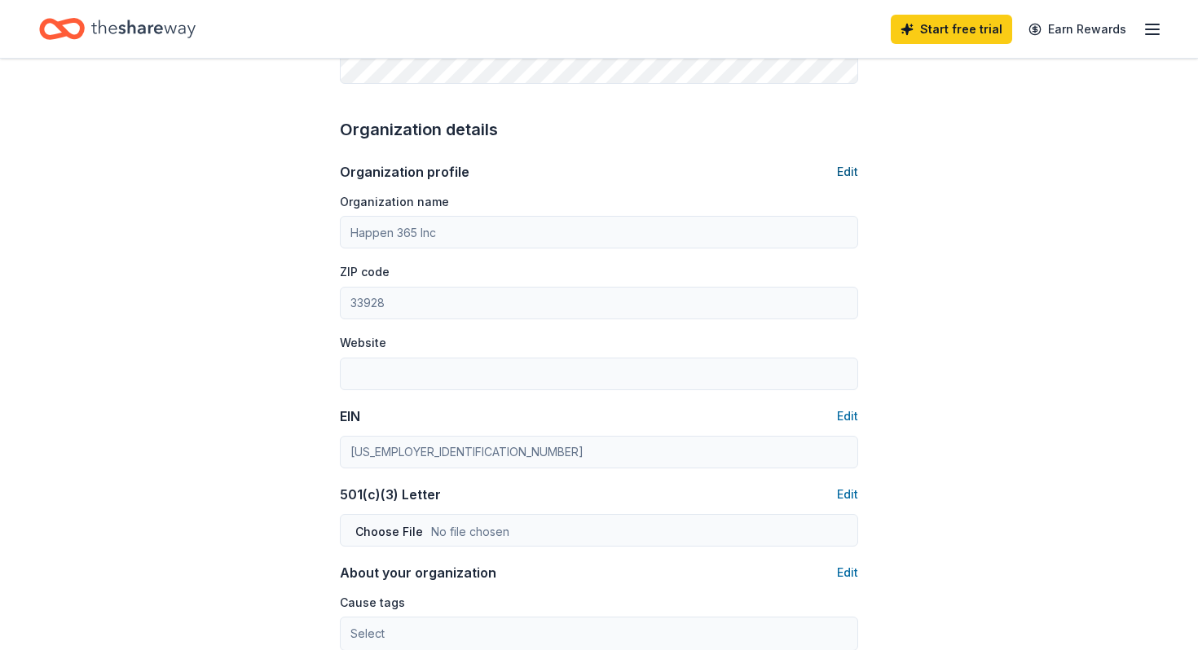
click at [851, 176] on button "Edit" at bounding box center [847, 172] width 21 height 20
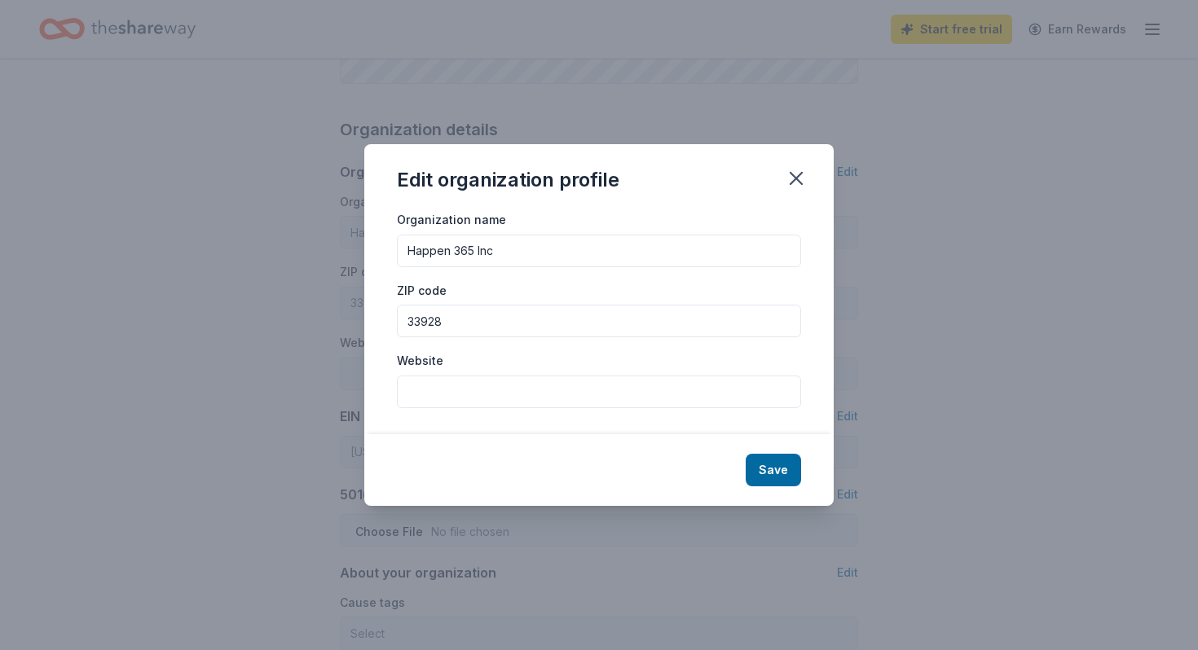
click at [563, 383] on input "Website" at bounding box center [599, 392] width 404 height 33
paste input "[URL][DOMAIN_NAME]"
type input "[URL][DOMAIN_NAME]"
click at [760, 471] on button "Save" at bounding box center [772, 470] width 55 height 33
type input "[URL][DOMAIN_NAME]"
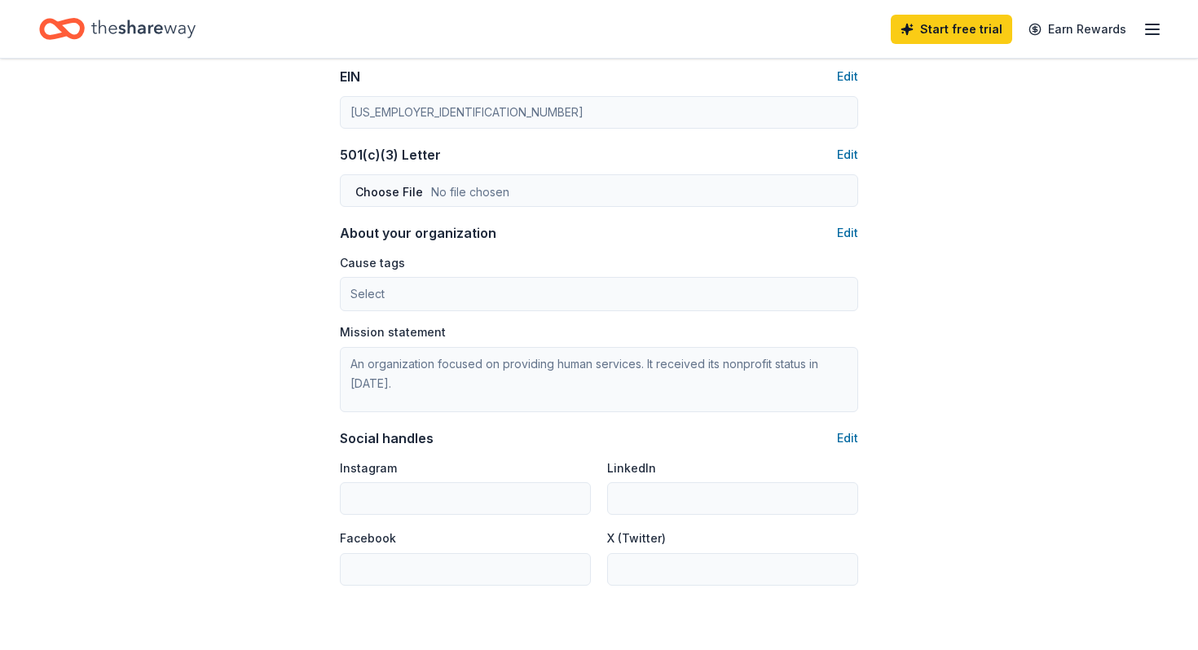
scroll to position [808, 0]
click at [846, 231] on button "Edit" at bounding box center [847, 232] width 21 height 20
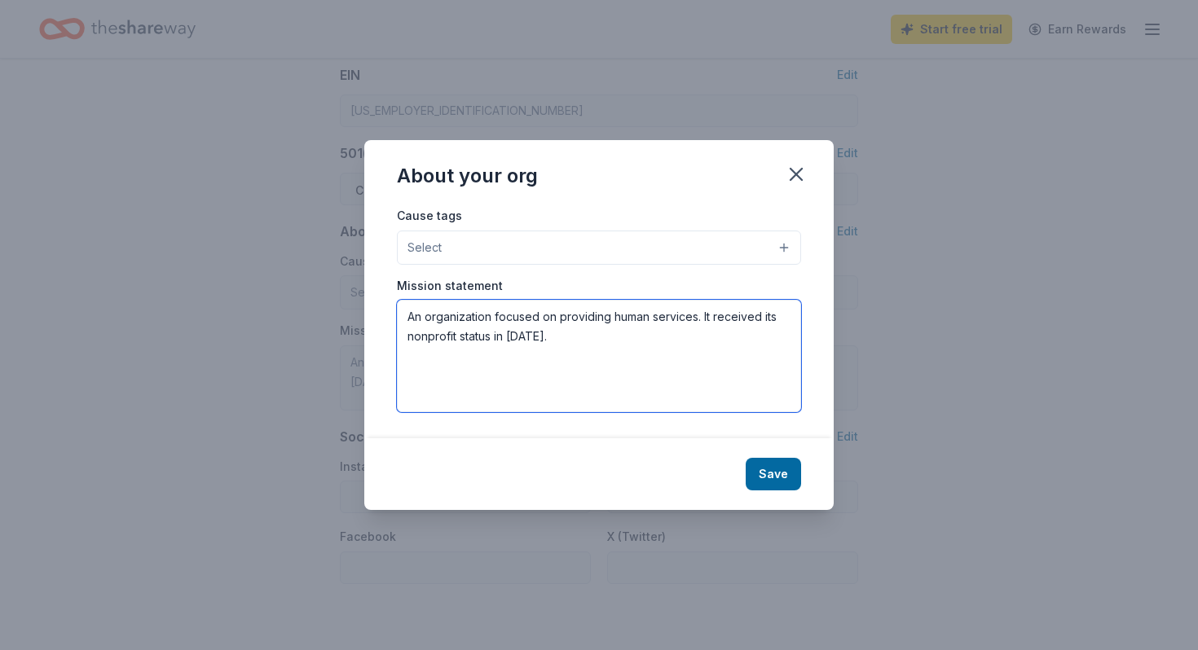
drag, startPoint x: 585, startPoint y: 348, endPoint x: 399, endPoint y: 307, distance: 190.2
click at [399, 307] on textarea "An organization focused on providing human services. It received its nonprofit …" at bounding box center [599, 356] width 404 height 112
paste textarea "we empower families with essential resources and impactful interactions that gu…"
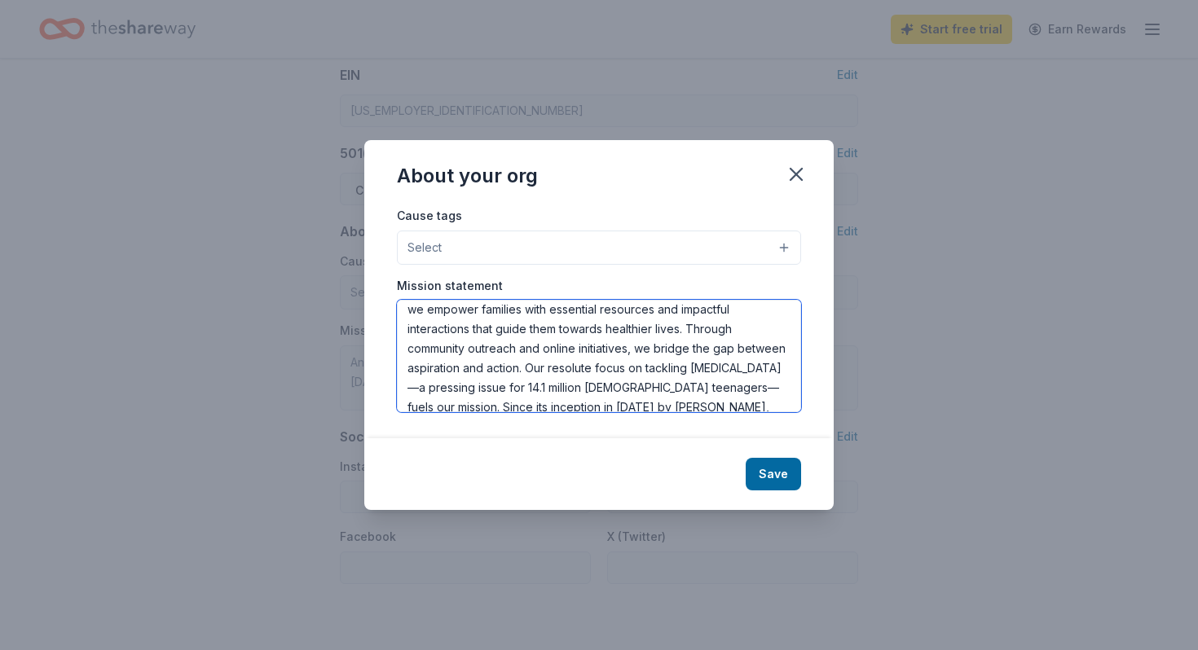
scroll to position [0, 0]
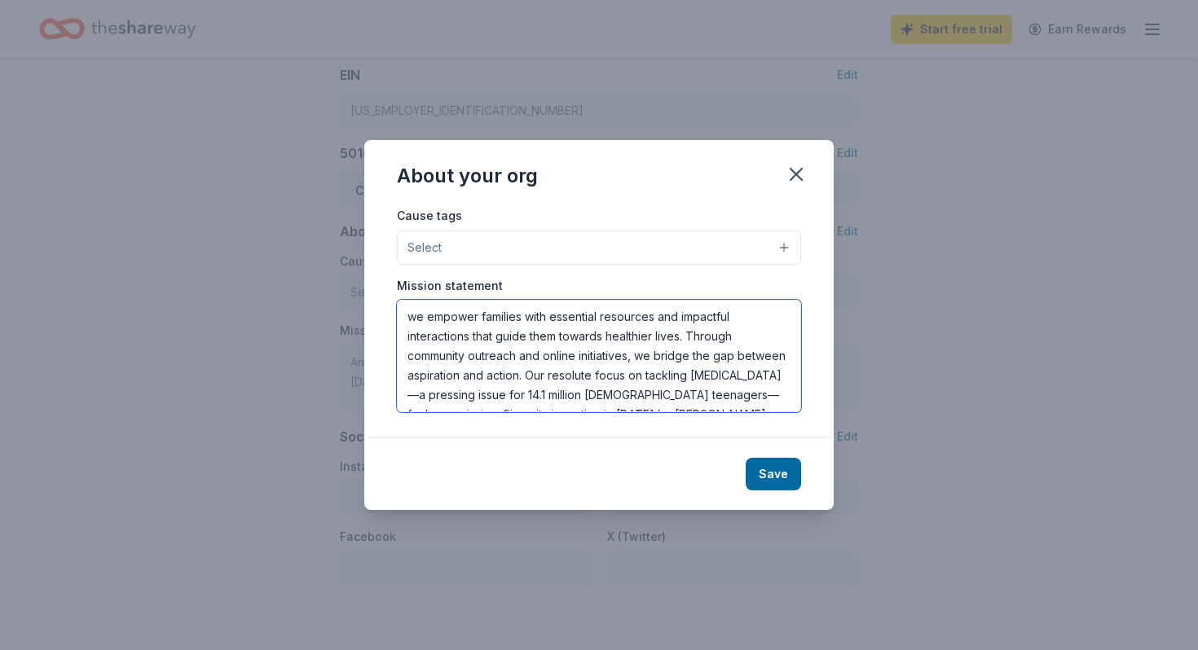
click at [418, 317] on textarea "we empower families with essential resources and impactful interactions that gu…" at bounding box center [599, 356] width 404 height 112
drag, startPoint x: 428, startPoint y: 317, endPoint x: 376, endPoint y: 319, distance: 51.4
click at [376, 319] on div "Cause tags Select Mission statement we empower families with essential resource…" at bounding box center [598, 321] width 469 height 233
click at [527, 319] on textarea "Happen 365 empower families with essential resources and impactful interactions…" at bounding box center [599, 356] width 404 height 112
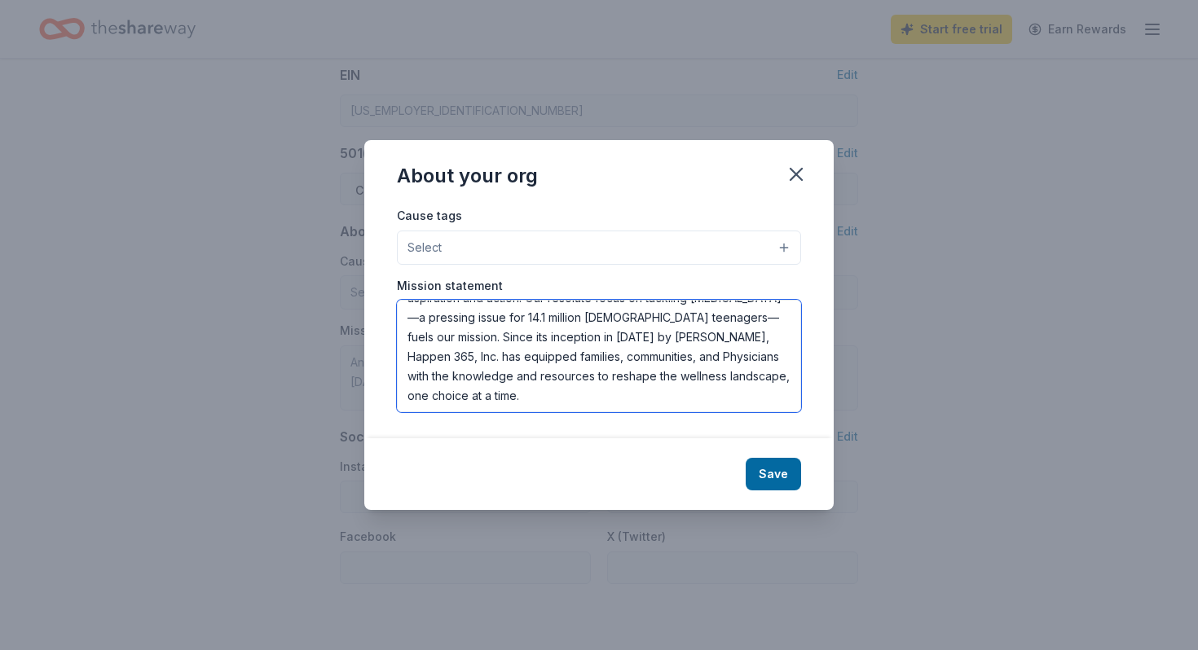
scroll to position [78, 0]
click at [665, 335] on textarea "Happen 365 empowers families with essential resources and impactful interaction…" at bounding box center [599, 356] width 404 height 112
type textarea "Happen 365 empowers families with essential resources and impactful interaction…"
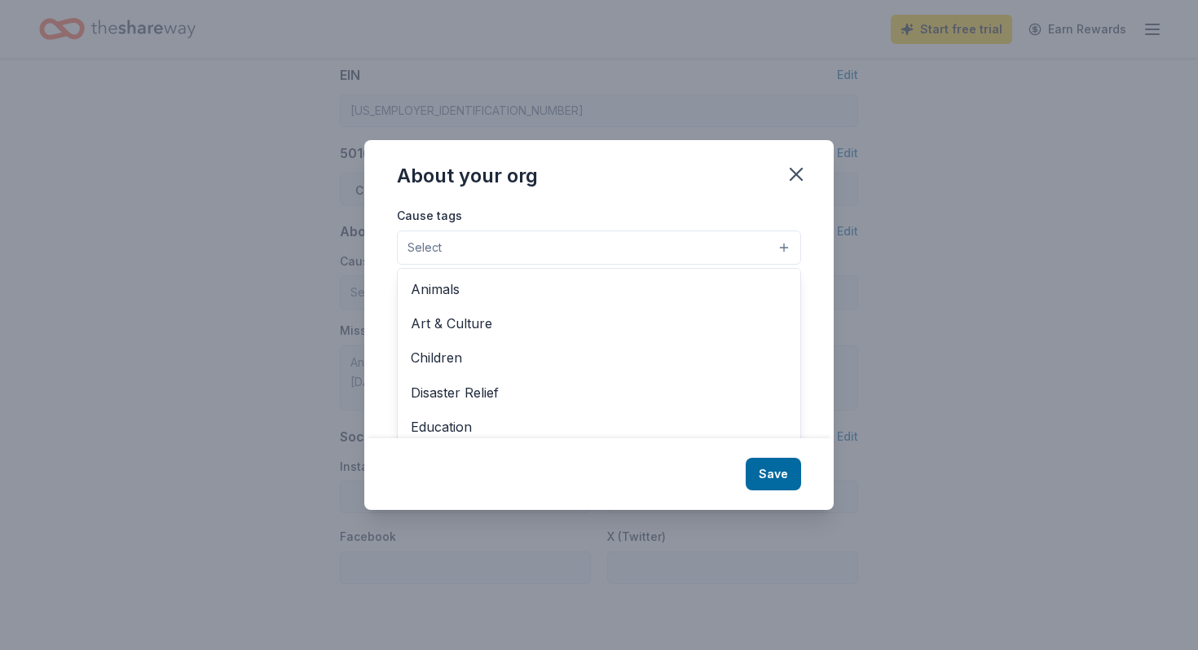
click at [691, 249] on button "Select" at bounding box center [599, 248] width 404 height 34
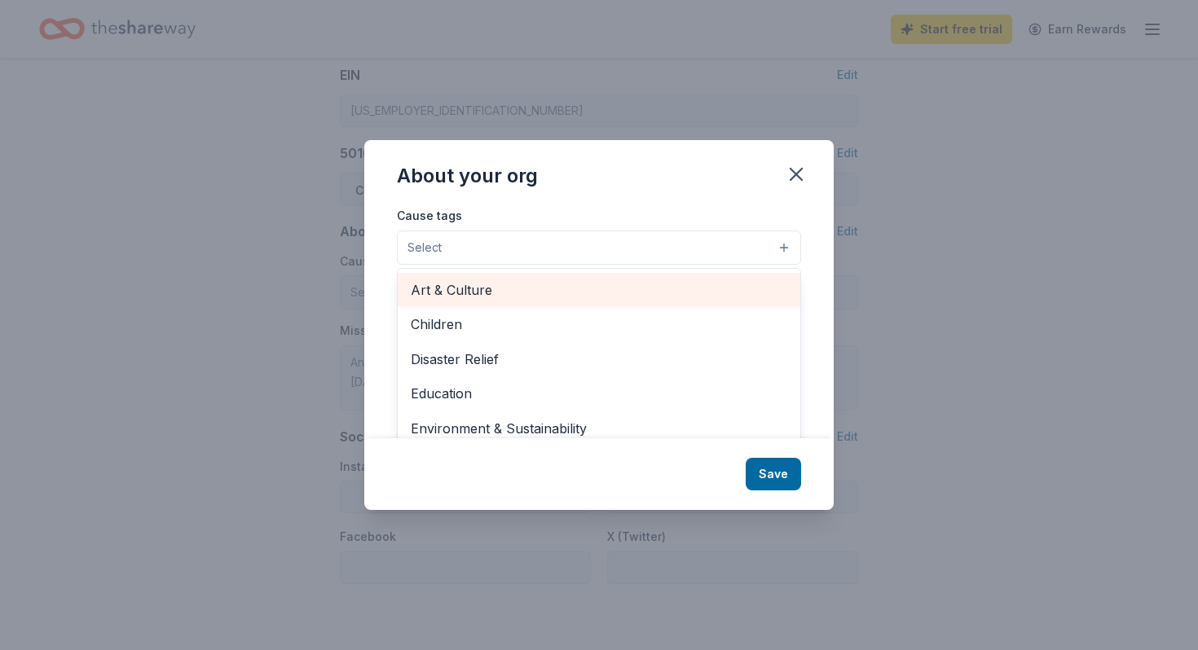
scroll to position [35, 0]
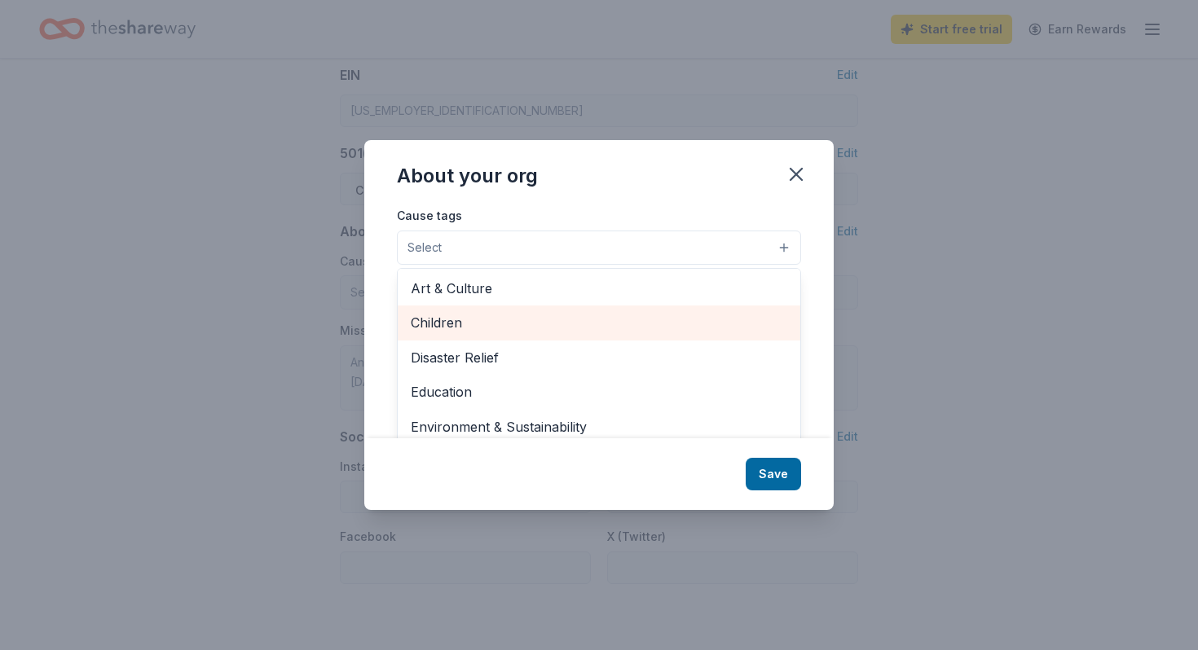
click at [657, 327] on span "Children" at bounding box center [599, 322] width 376 height 21
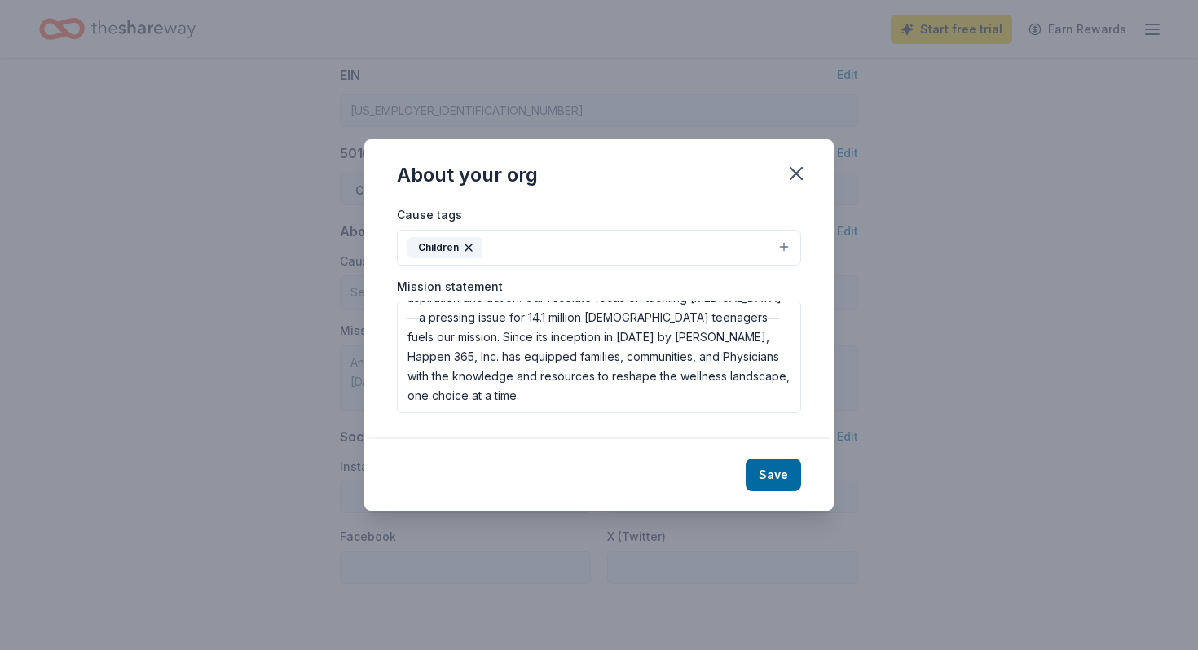
click at [716, 247] on button "Children" at bounding box center [599, 248] width 404 height 36
click at [780, 246] on button "Children" at bounding box center [599, 248] width 404 height 36
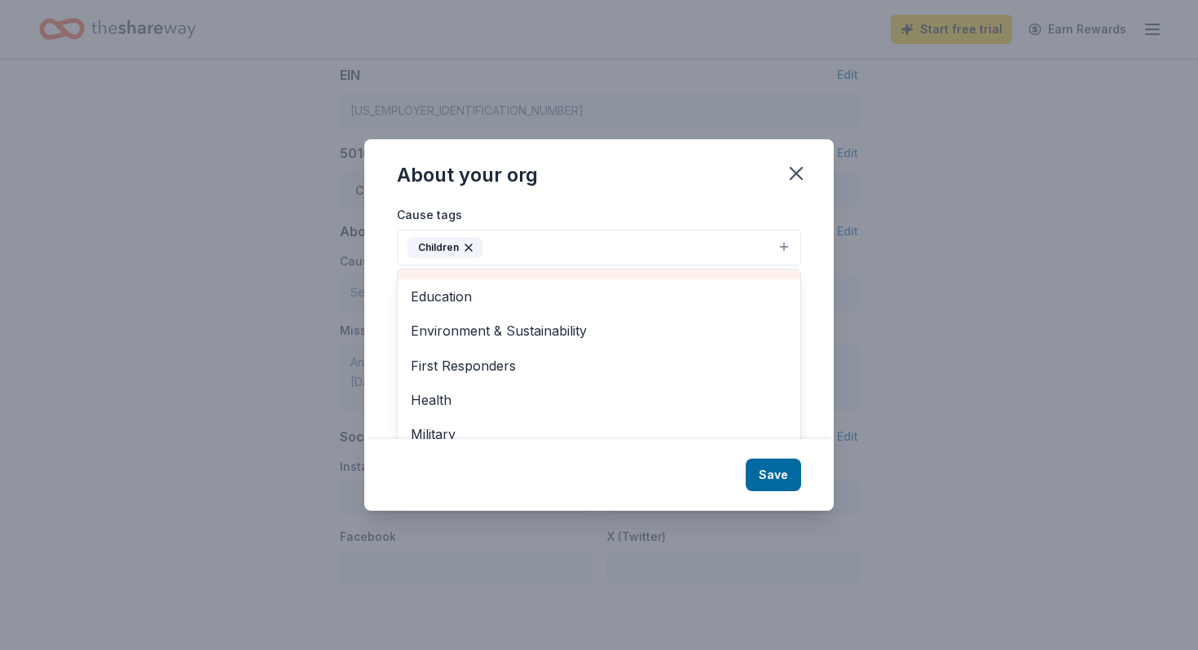
scroll to position [99, 0]
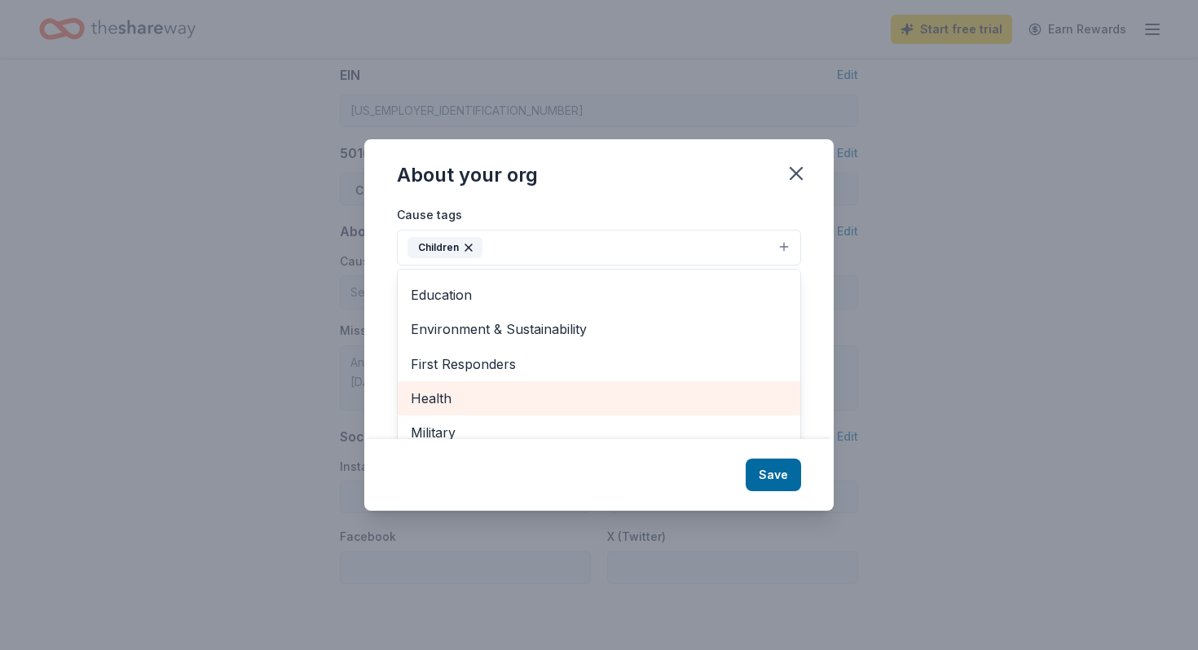
click at [510, 394] on span "Health" at bounding box center [599, 398] width 376 height 21
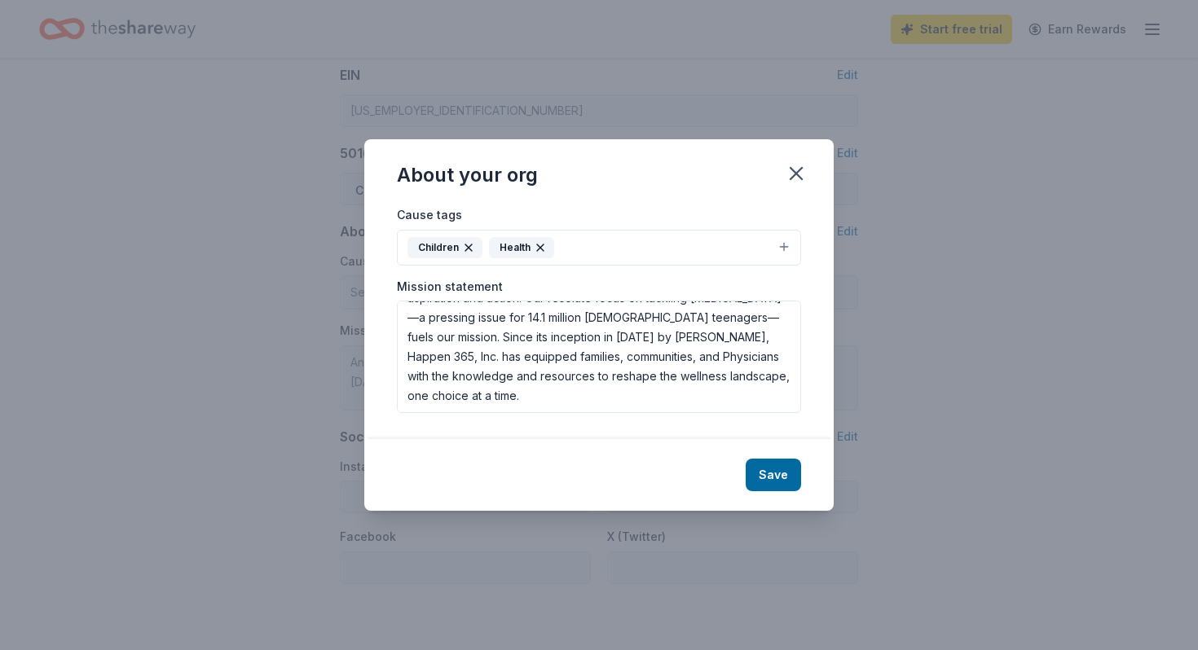
click at [783, 250] on button "Children Health" at bounding box center [599, 248] width 404 height 36
click at [783, 249] on button "Children Health" at bounding box center [599, 248] width 404 height 36
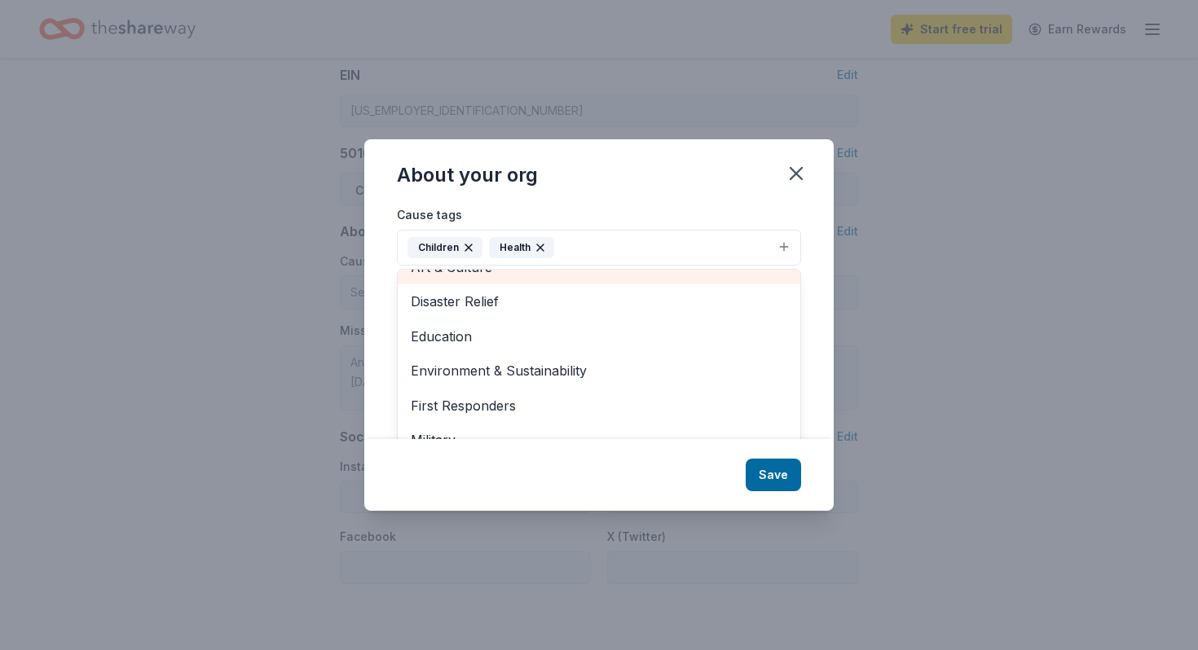
scroll to position [59, 0]
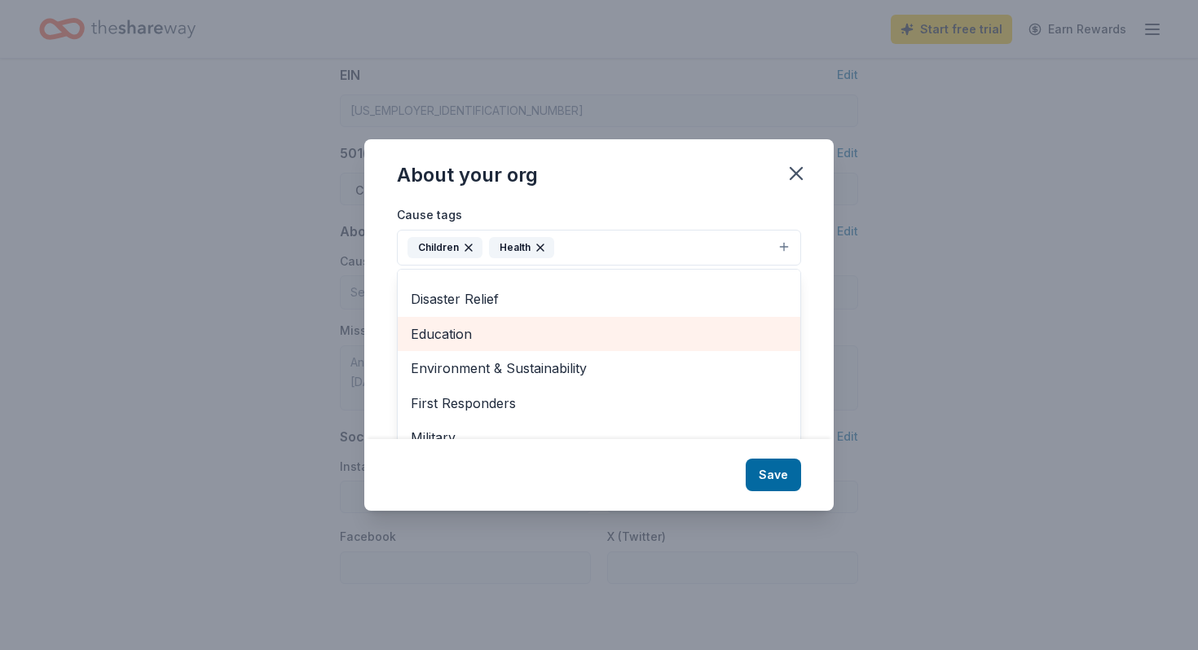
click at [644, 335] on span "Education" at bounding box center [599, 333] width 376 height 21
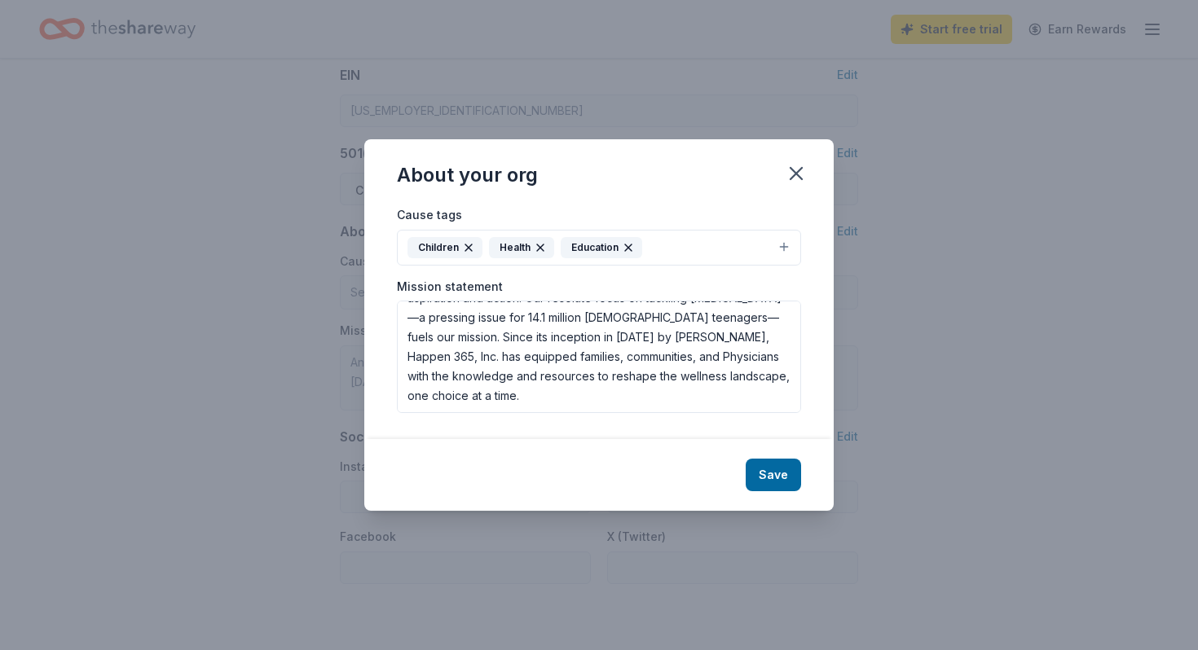
click at [787, 246] on button "Children Health Education" at bounding box center [599, 248] width 404 height 36
click at [784, 242] on button "Children Health Education" at bounding box center [599, 248] width 404 height 36
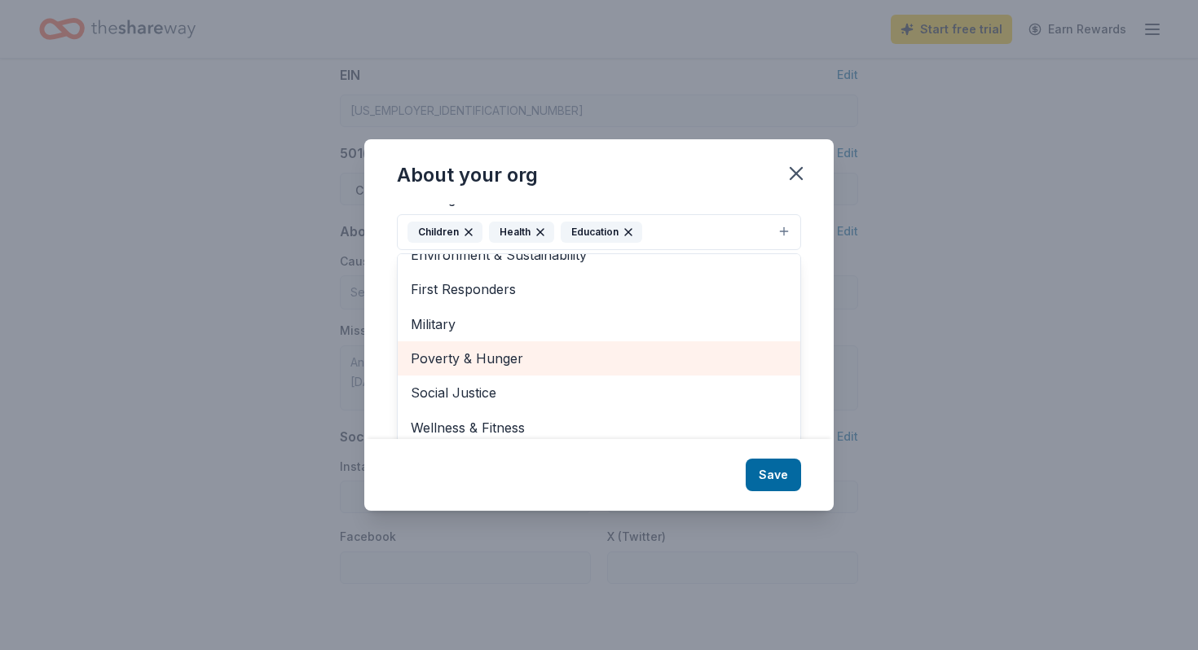
scroll to position [24, 0]
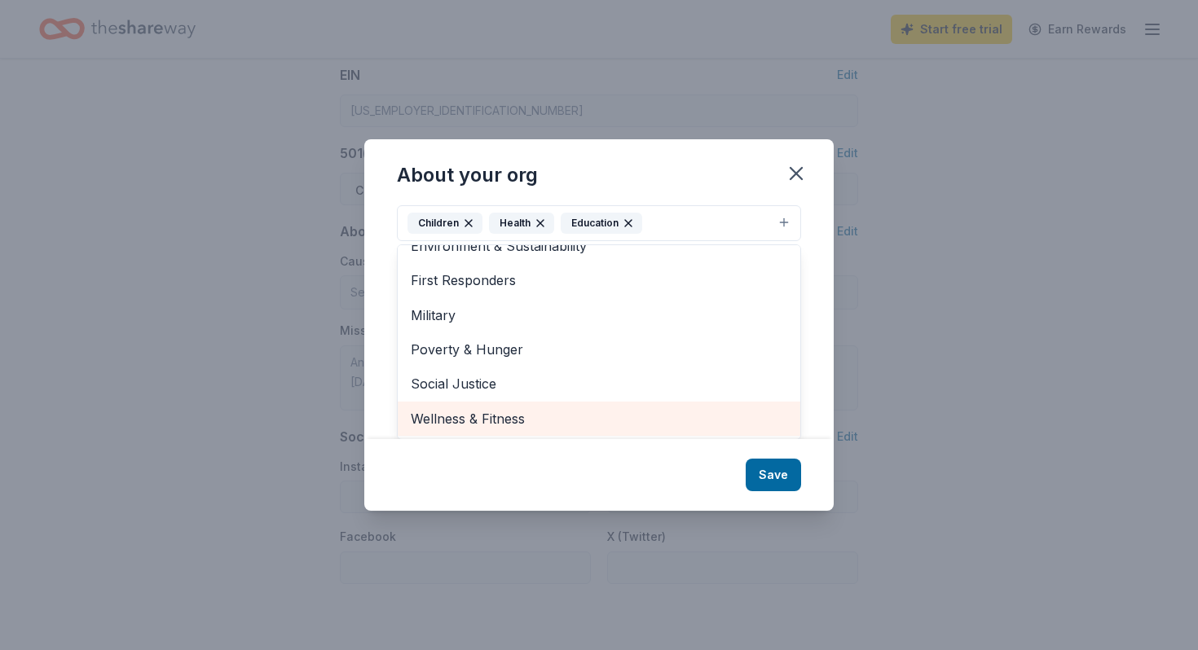
click at [607, 412] on span "Wellness & Fitness" at bounding box center [599, 418] width 376 height 21
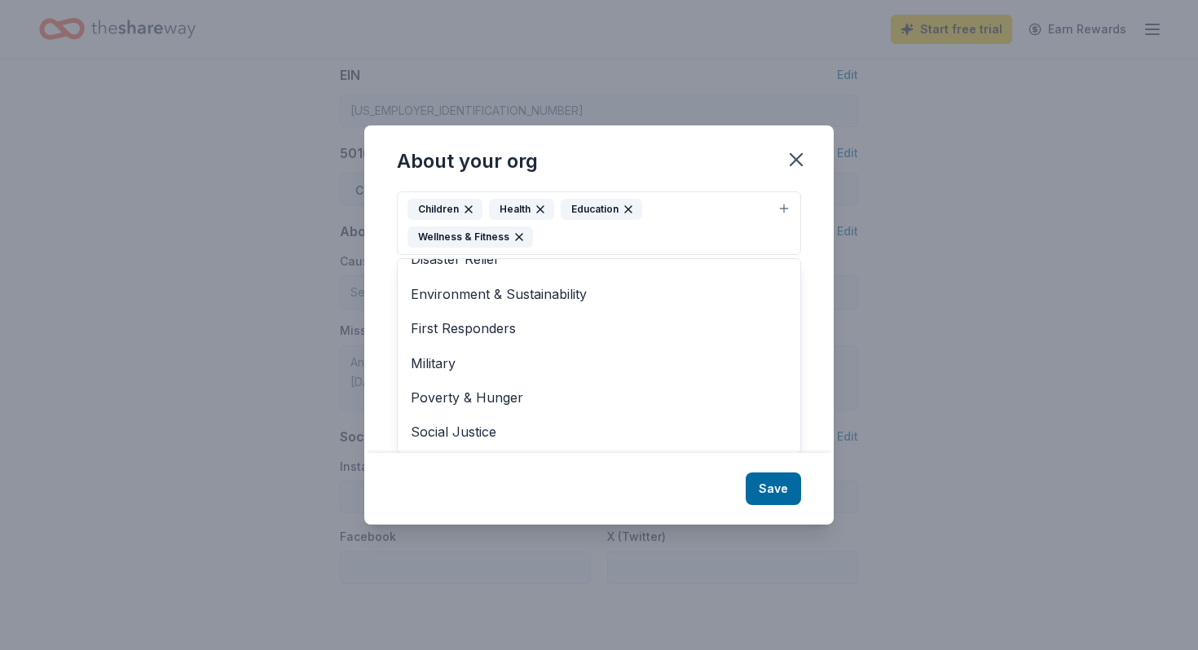
click at [783, 228] on div "Cause tags Children Health Education Wellness & Fitness Animals Art & Culture D…" at bounding box center [599, 210] width 404 height 89
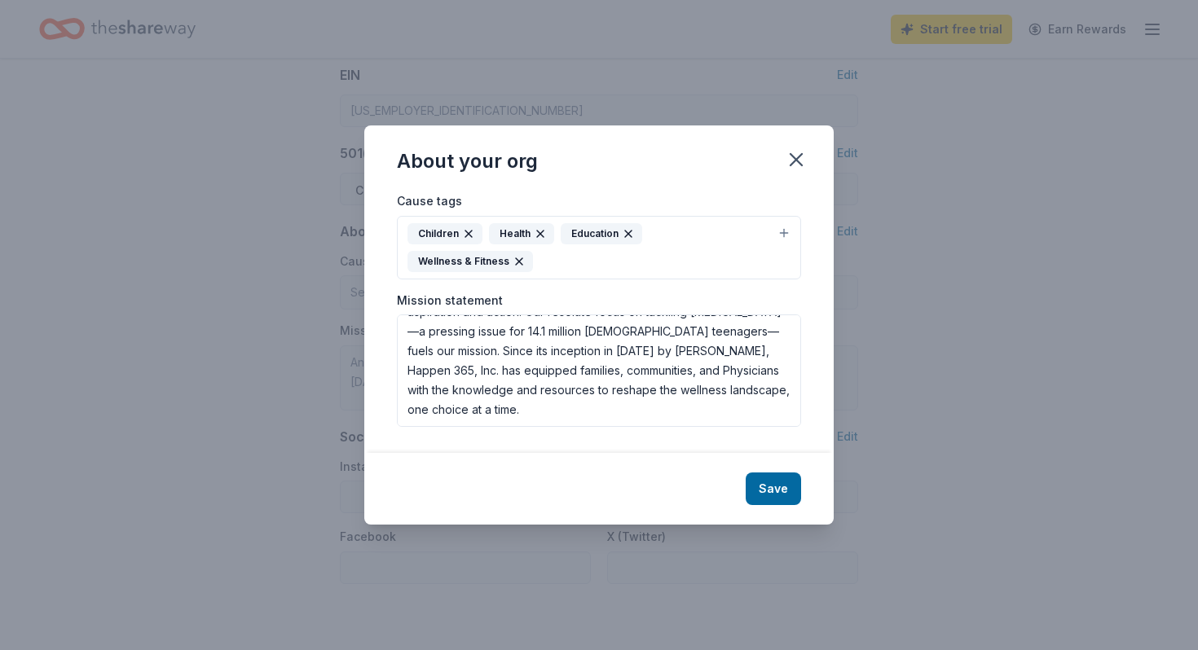
click at [786, 242] on button "Children Health Education Wellness & Fitness" at bounding box center [599, 248] width 404 height 64
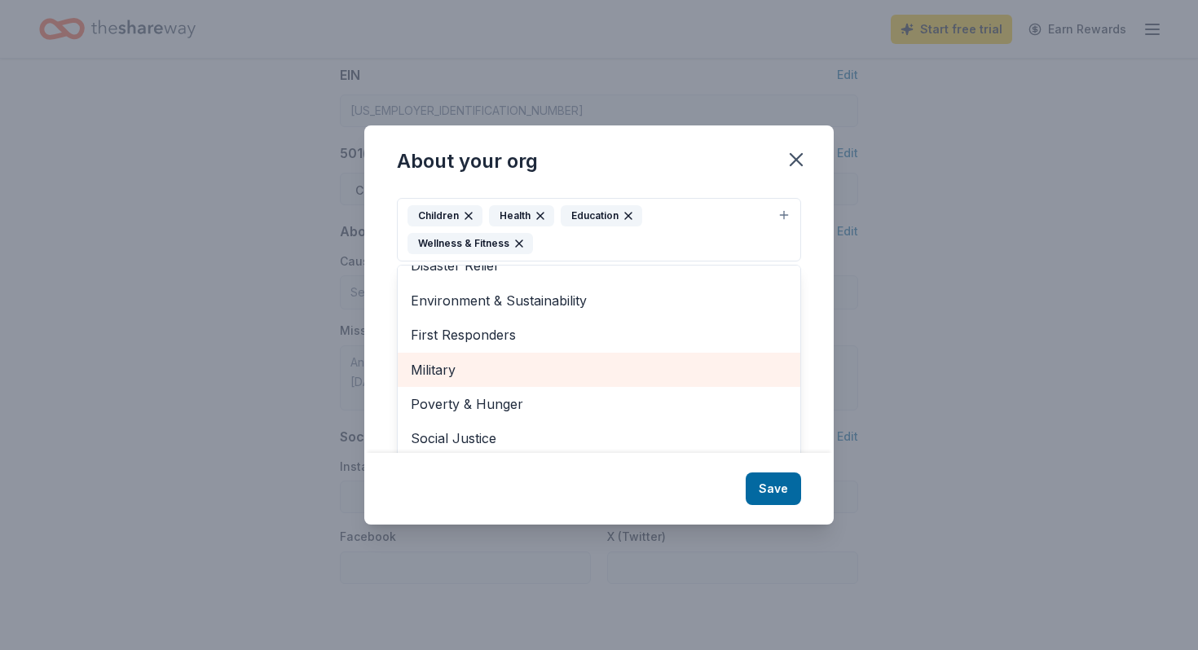
scroll to position [24, 0]
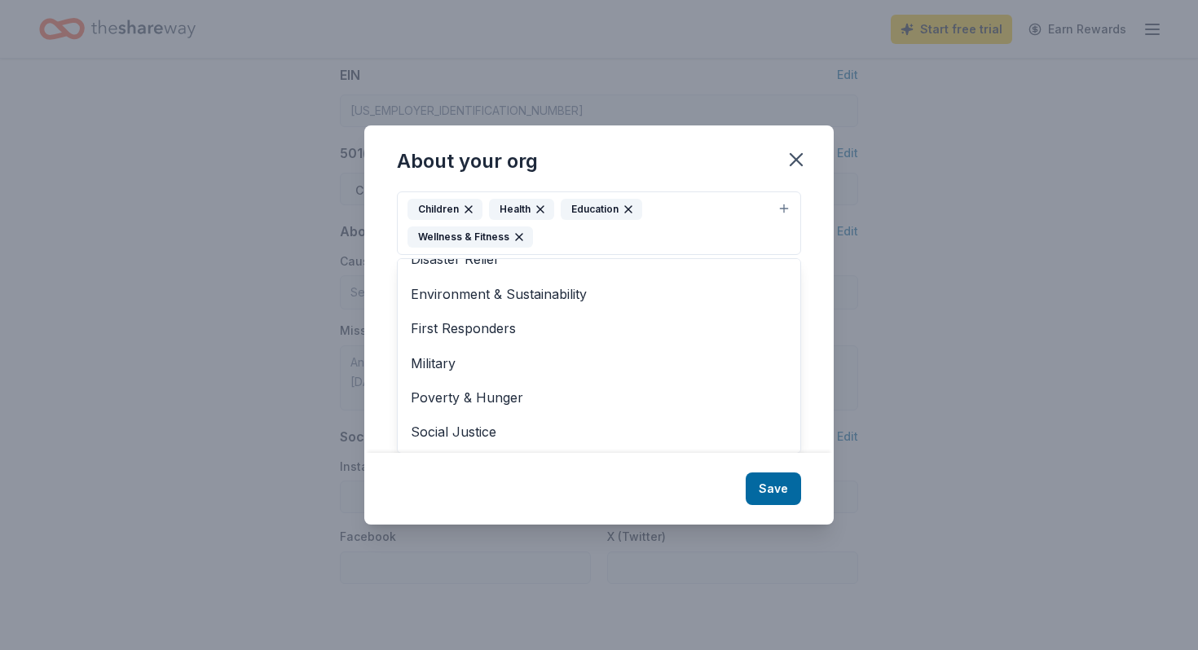
click at [776, 467] on div "About your org Cause tags Children Health Education Wellness & Fitness Animals …" at bounding box center [598, 324] width 469 height 399
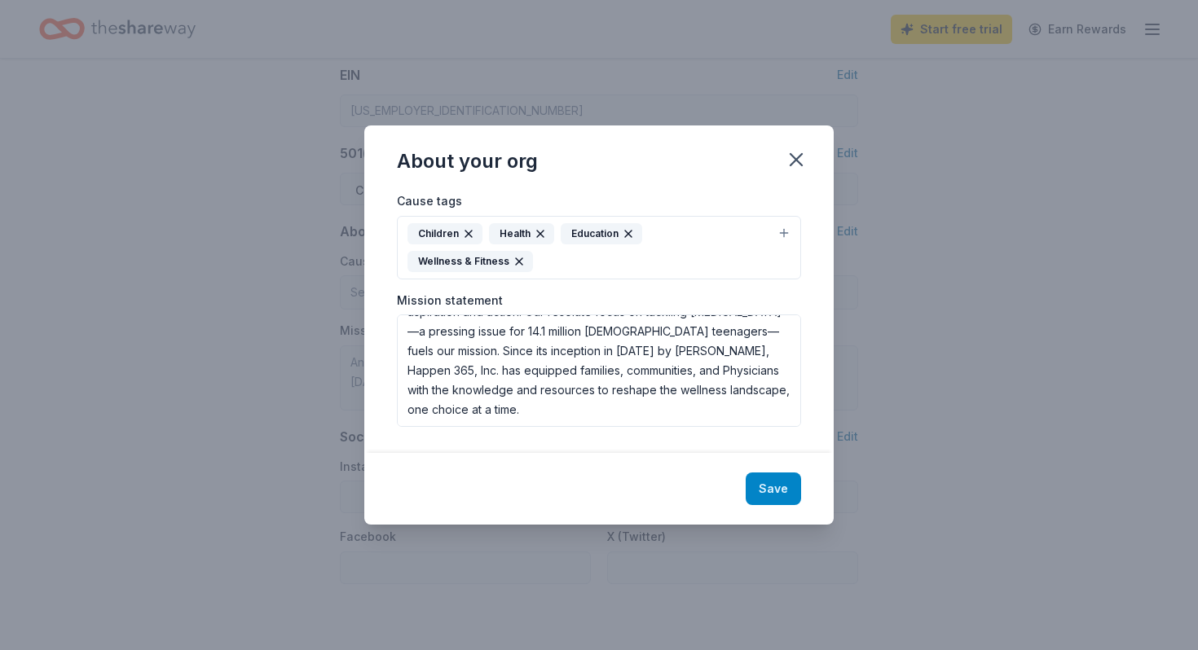
click at [777, 480] on button "Save" at bounding box center [772, 489] width 55 height 33
type textarea "Happen 365 empowers families with essential resources and impactful interaction…"
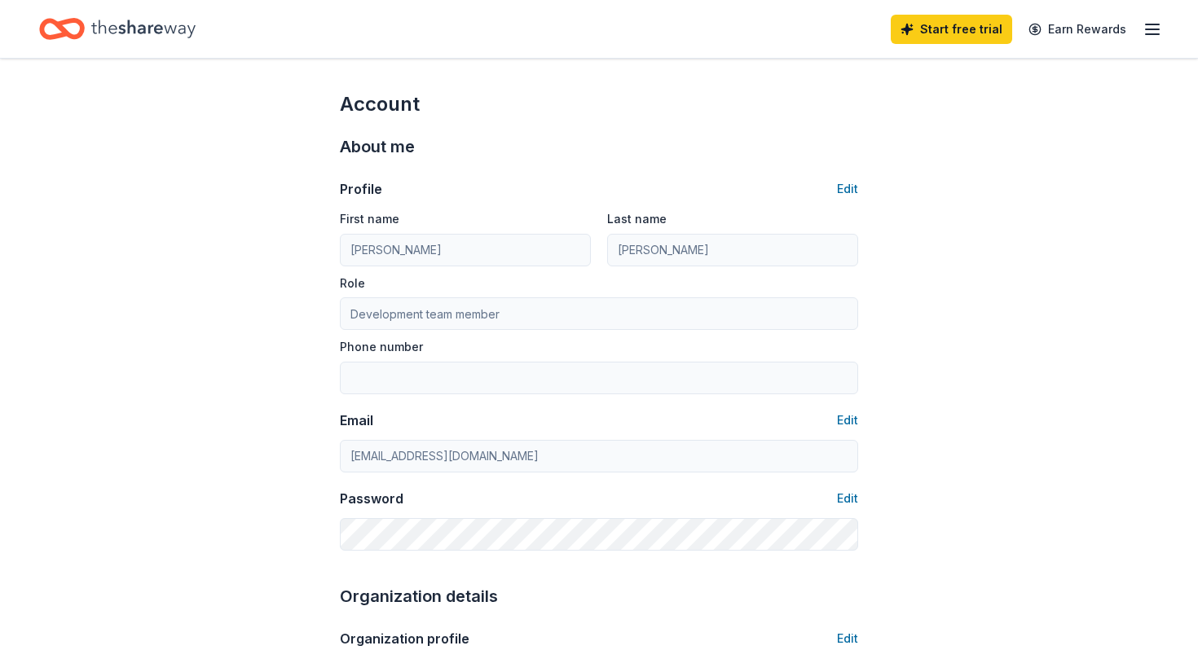
click at [1158, 29] on line "button" at bounding box center [1151, 29] width 13 height 0
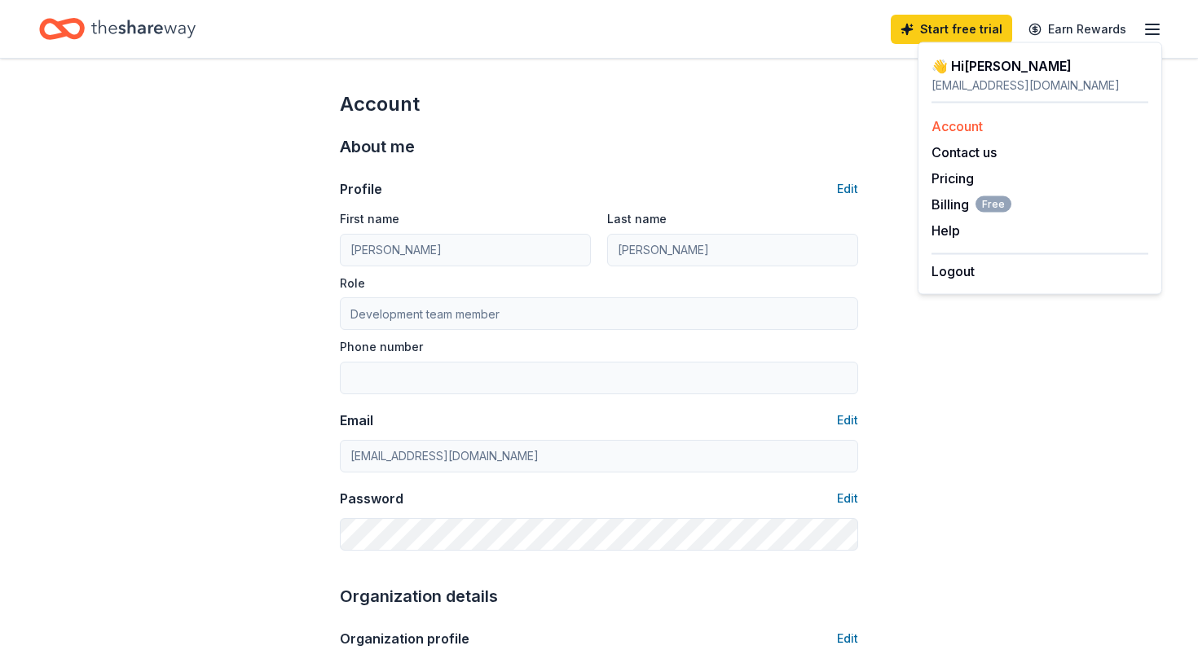
click at [975, 131] on link "Account" at bounding box center [956, 126] width 51 height 16
click at [962, 179] on link "Pricing" at bounding box center [952, 178] width 42 height 16
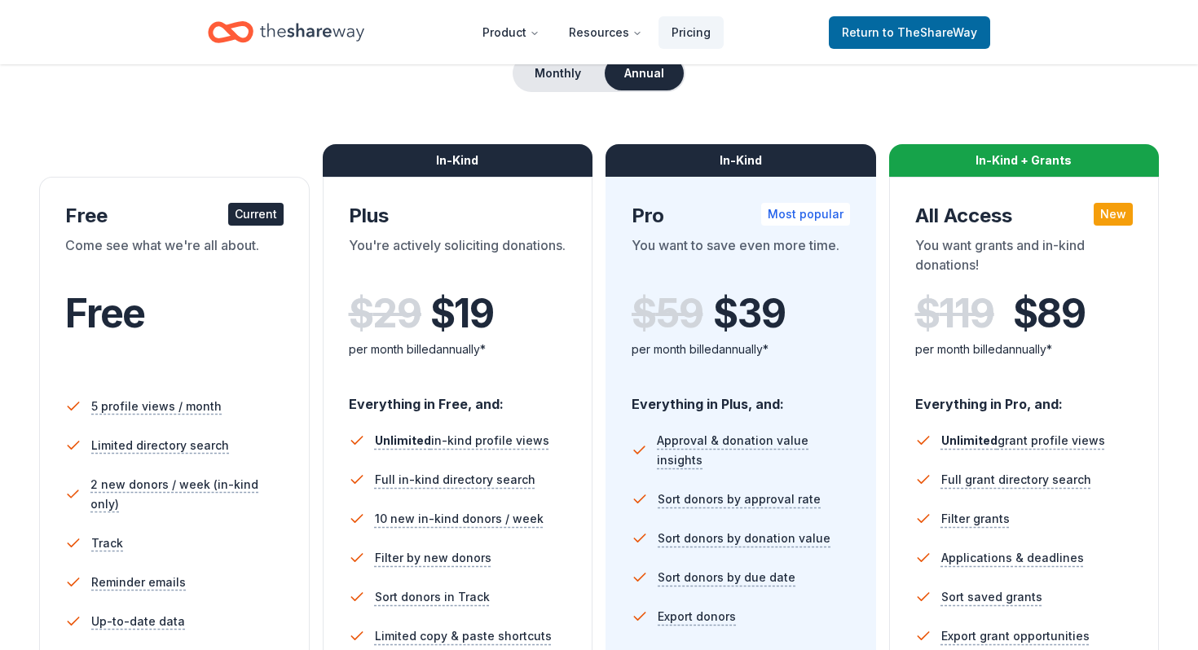
scroll to position [4, 0]
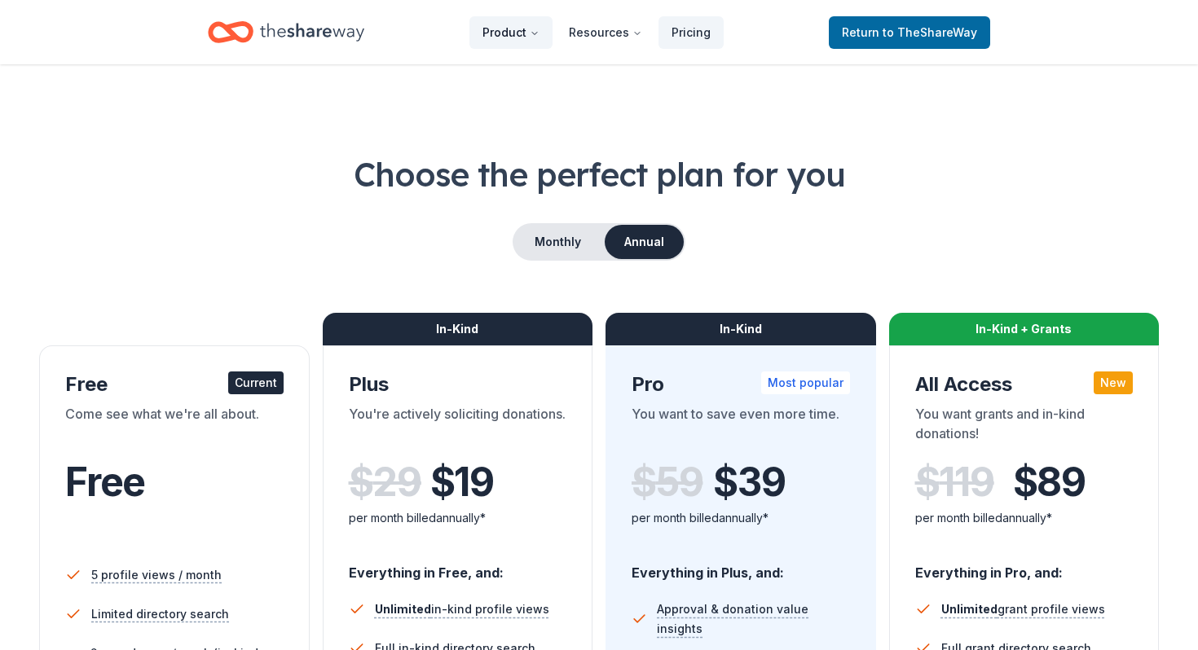
click at [496, 37] on button "Product" at bounding box center [510, 32] width 83 height 33
click at [880, 33] on span "Return to TheShareWay" at bounding box center [909, 33] width 135 height 20
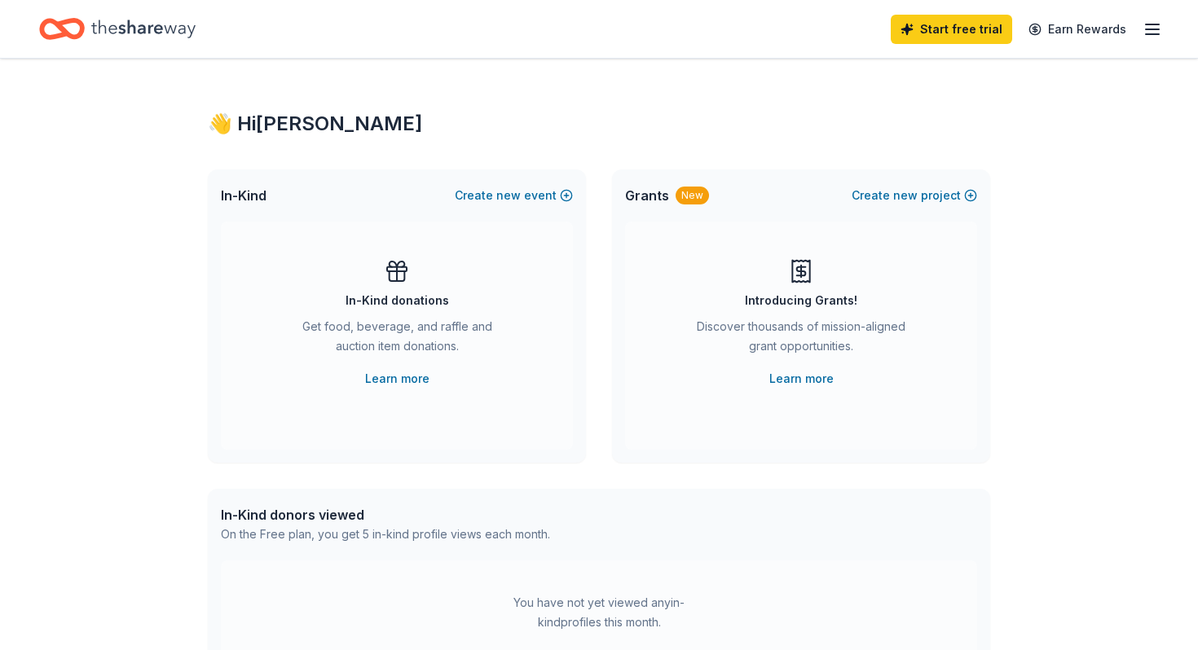
click at [1153, 36] on icon "button" at bounding box center [1152, 30] width 20 height 20
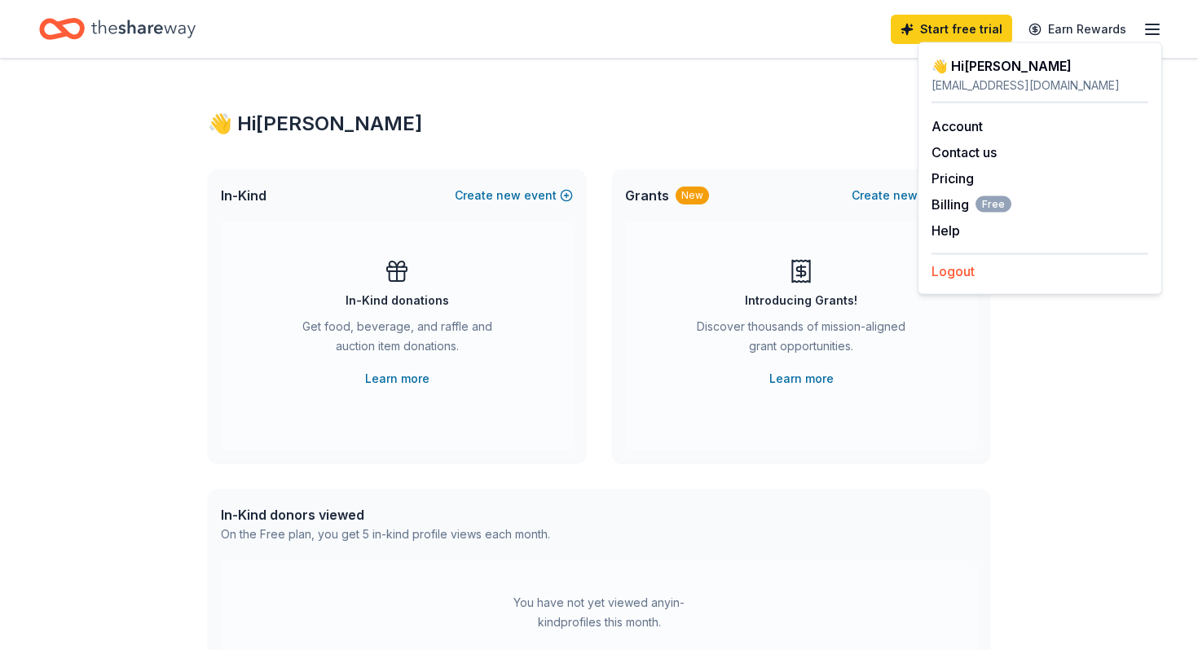
click at [950, 275] on button "Logout" at bounding box center [952, 272] width 43 height 20
